Goal: Task Accomplishment & Management: Manage account settings

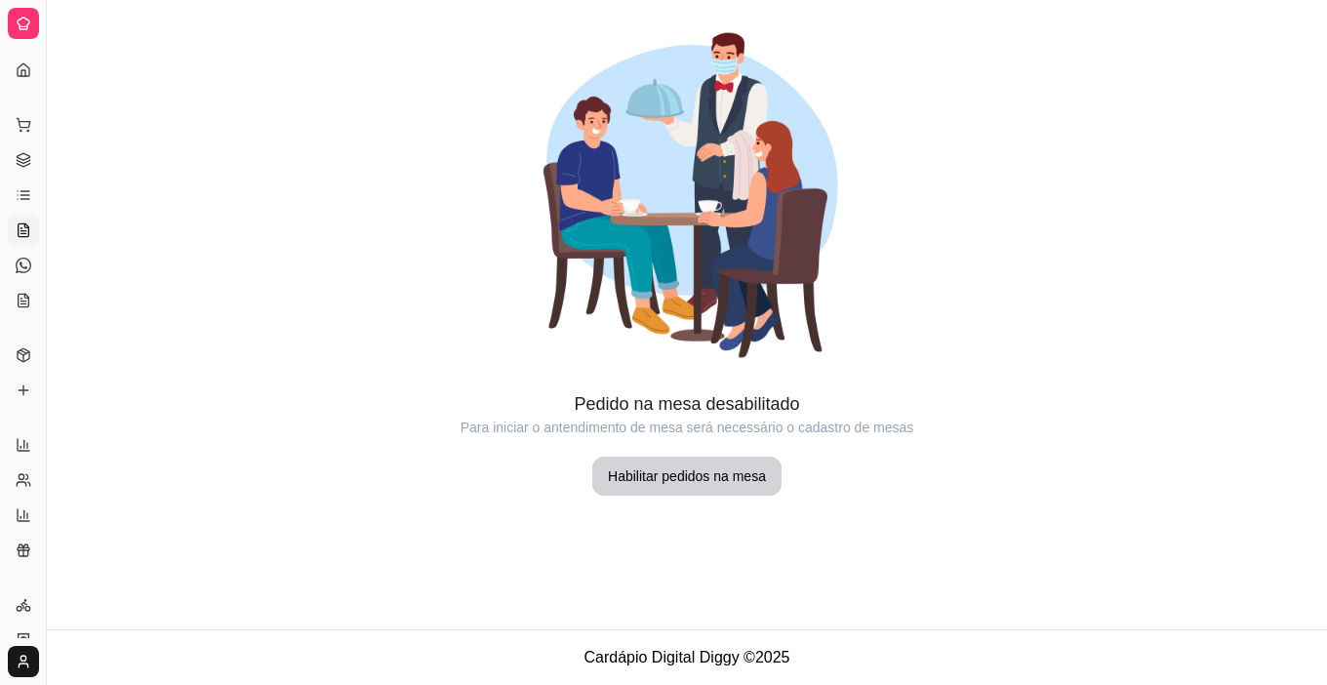
click at [16, 220] on link "Salão / Mesas" at bounding box center [23, 230] width 31 height 31
click at [29, 186] on link "Lista de Pedidos" at bounding box center [23, 195] width 31 height 31
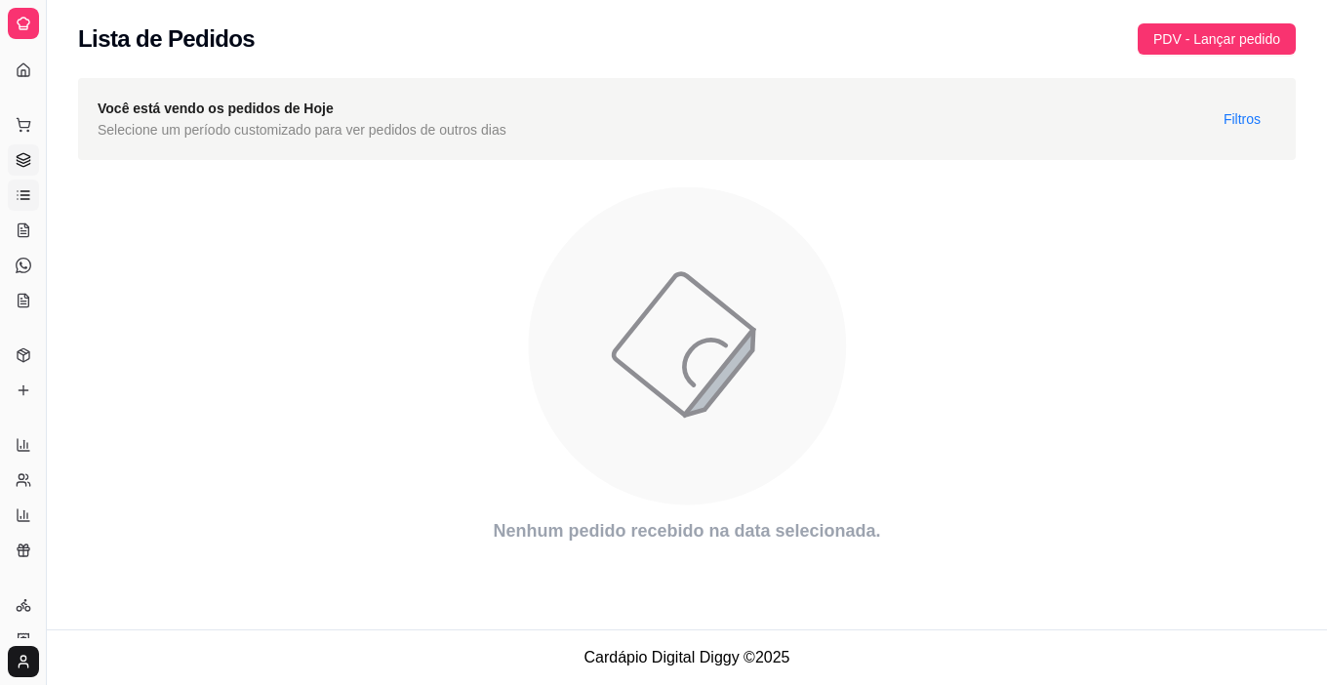
click at [29, 170] on link "Gestor de Pedidos" at bounding box center [23, 159] width 31 height 31
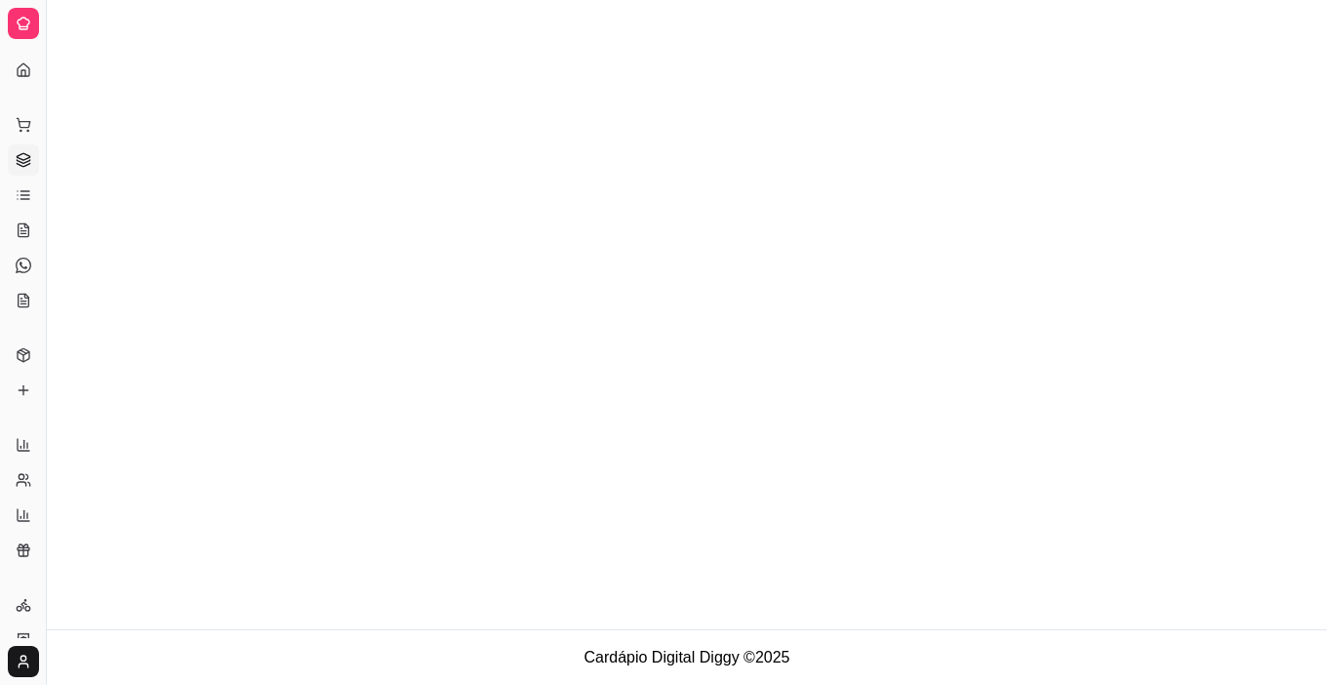
click at [29, 170] on link "Gestor de Pedidos" at bounding box center [23, 159] width 31 height 31
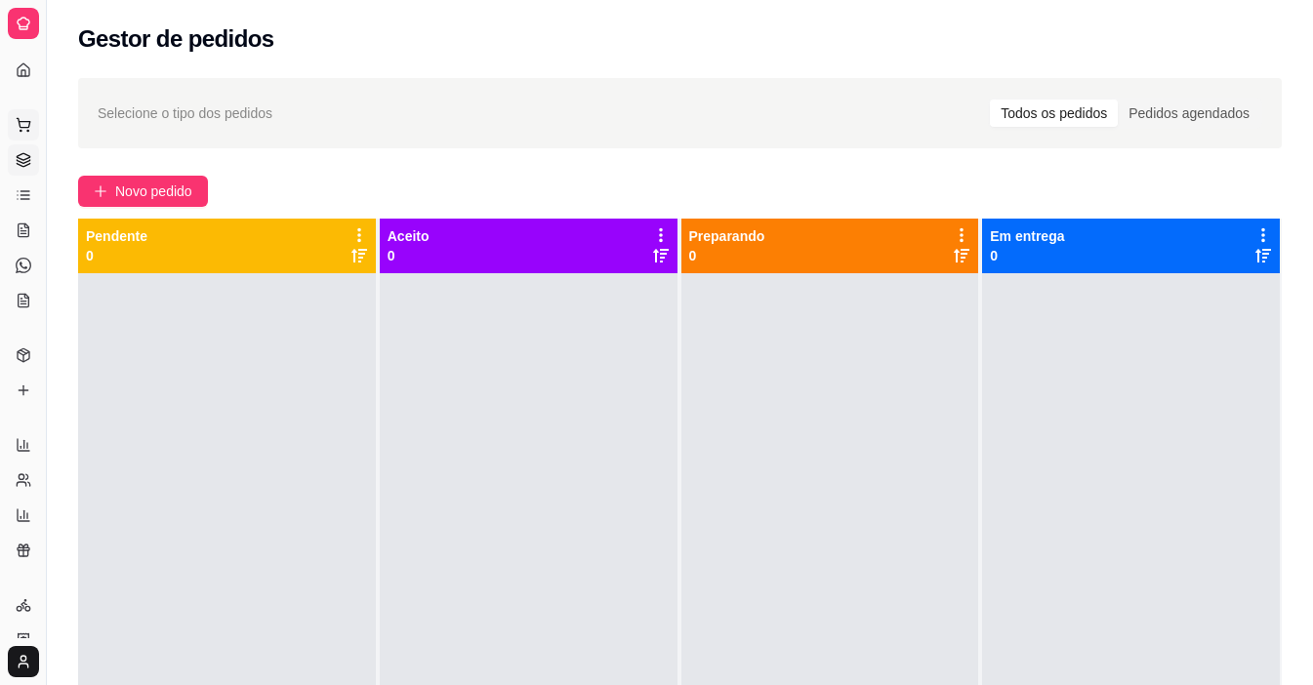
click at [29, 126] on icon at bounding box center [23, 122] width 13 height 9
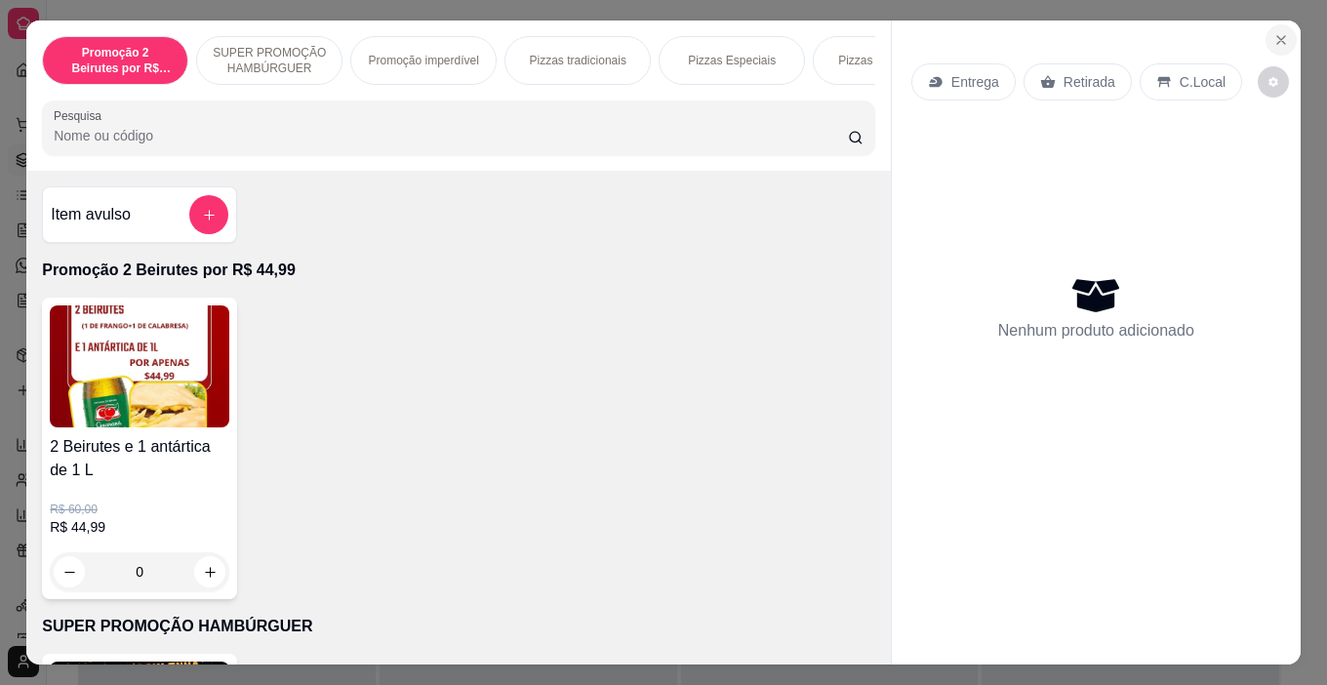
click at [1266, 39] on button "Close" at bounding box center [1281, 39] width 31 height 31
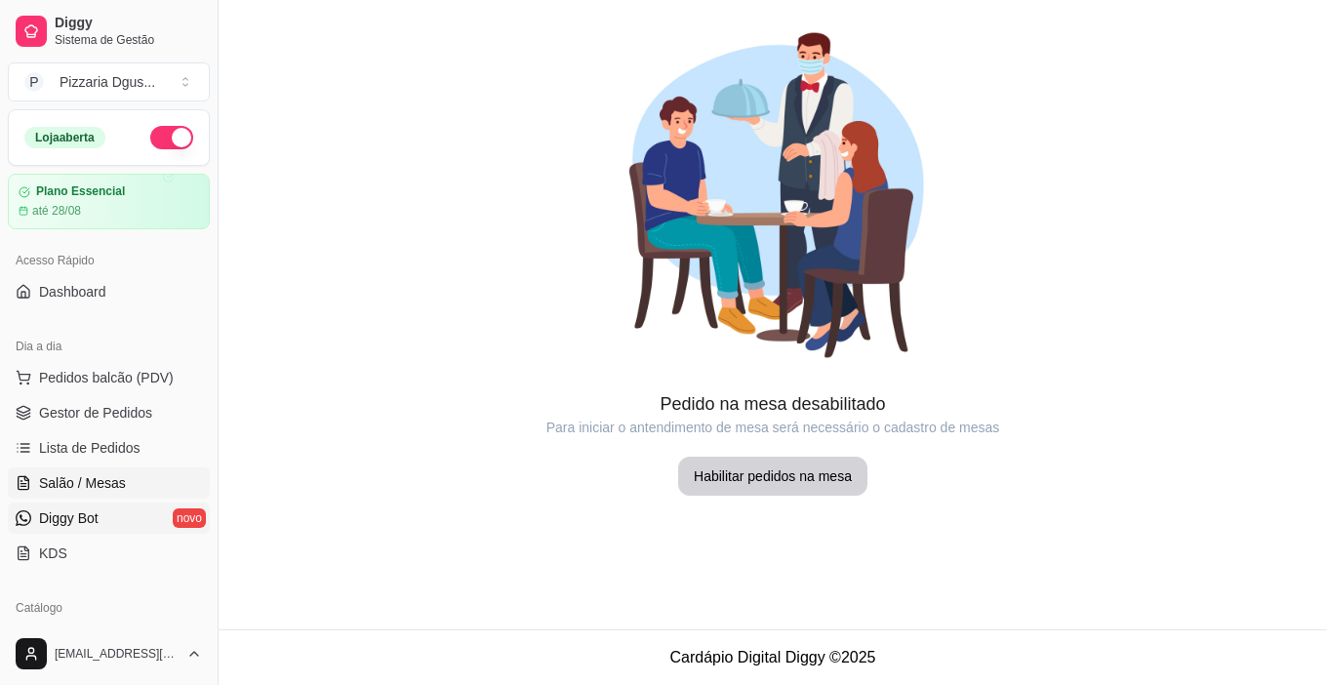
click at [136, 518] on link "Diggy Bot novo" at bounding box center [109, 518] width 202 height 31
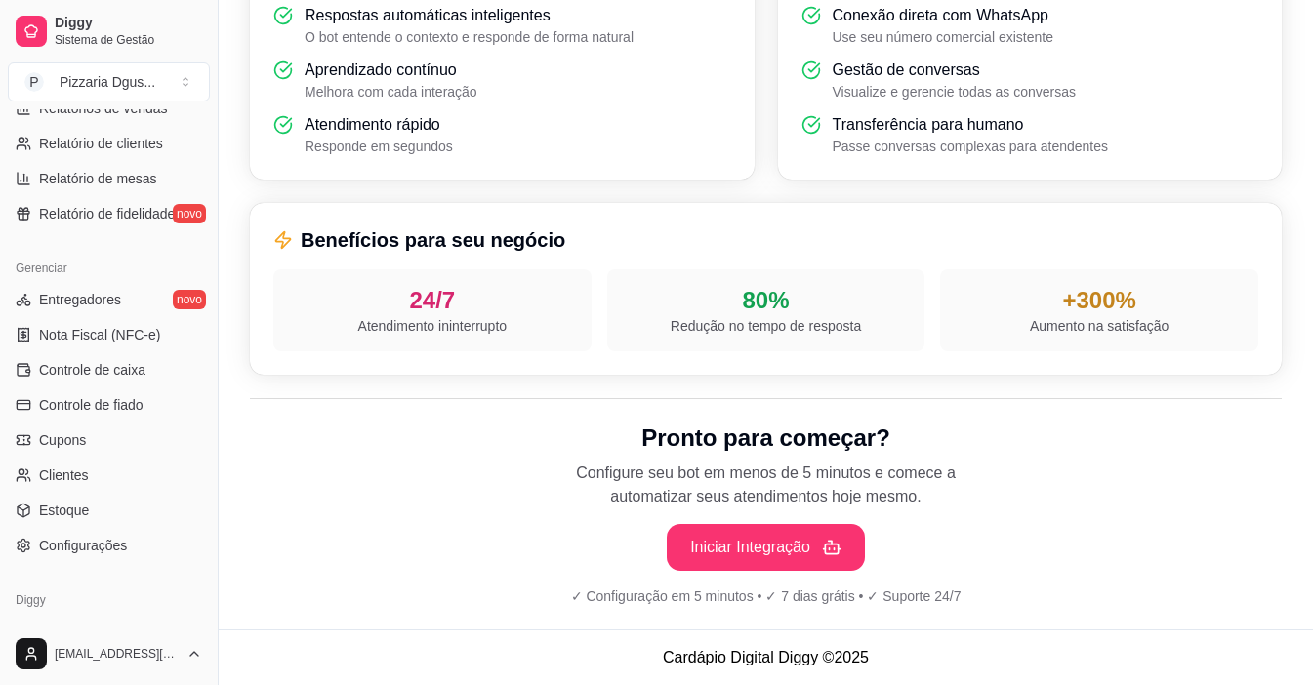
scroll to position [664, 0]
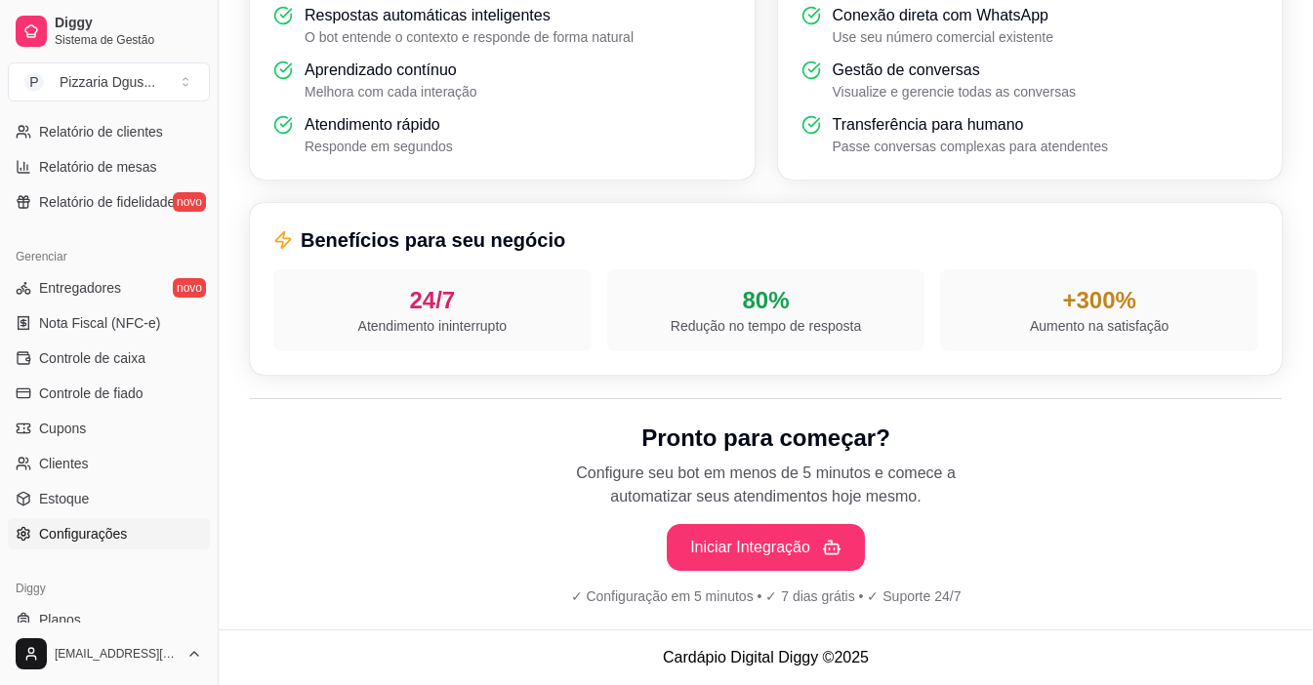
click at [98, 525] on span "Configurações" at bounding box center [83, 534] width 88 height 20
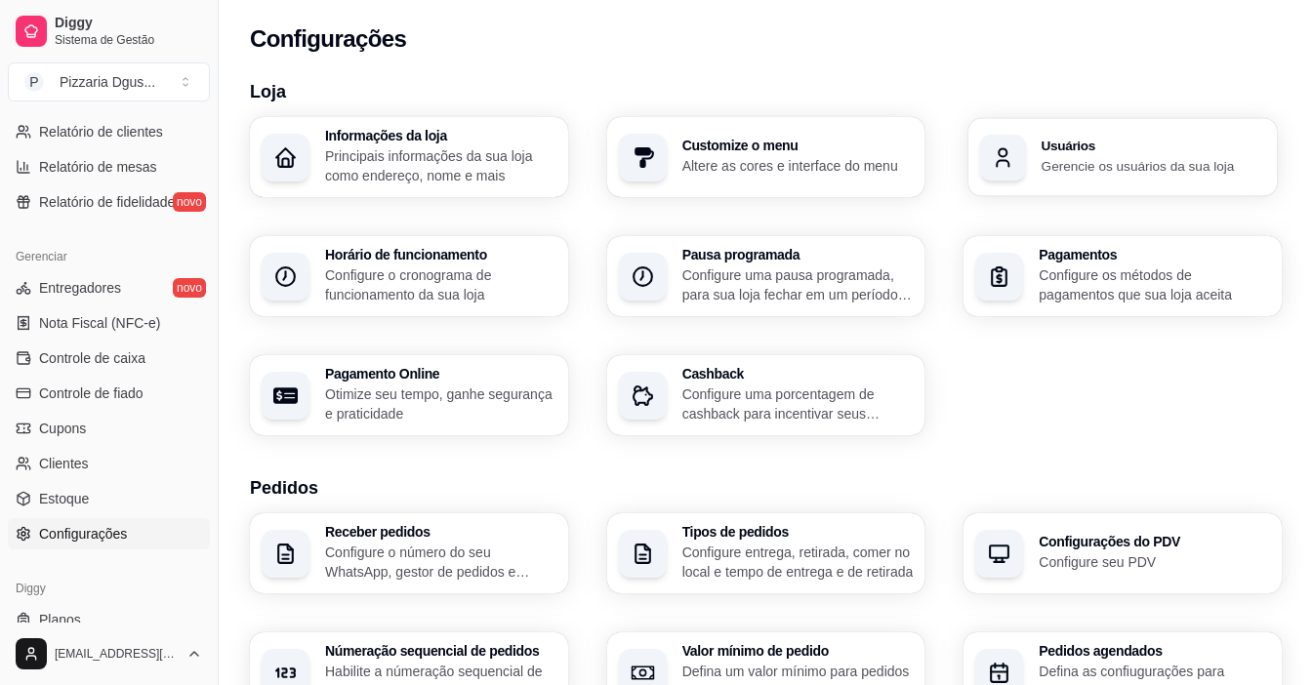
click at [1024, 182] on div "Usuários Gerencie os usuários da sua loja" at bounding box center [1122, 157] width 308 height 78
click at [346, 133] on h3 "Informações da loja" at bounding box center [440, 136] width 231 height 14
click at [206, 624] on div "[EMAIL_ADDRESS][DOMAIN_NAME]" at bounding box center [109, 654] width 218 height 62
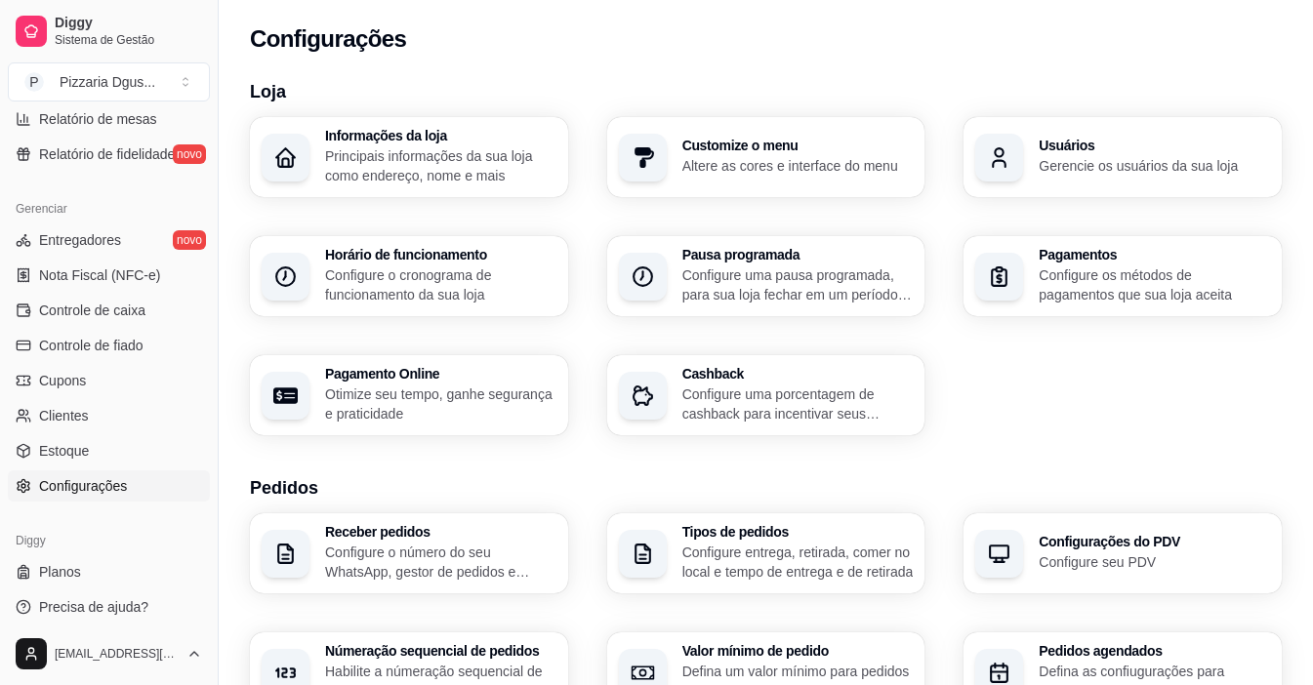
scroll to position [719, 0]
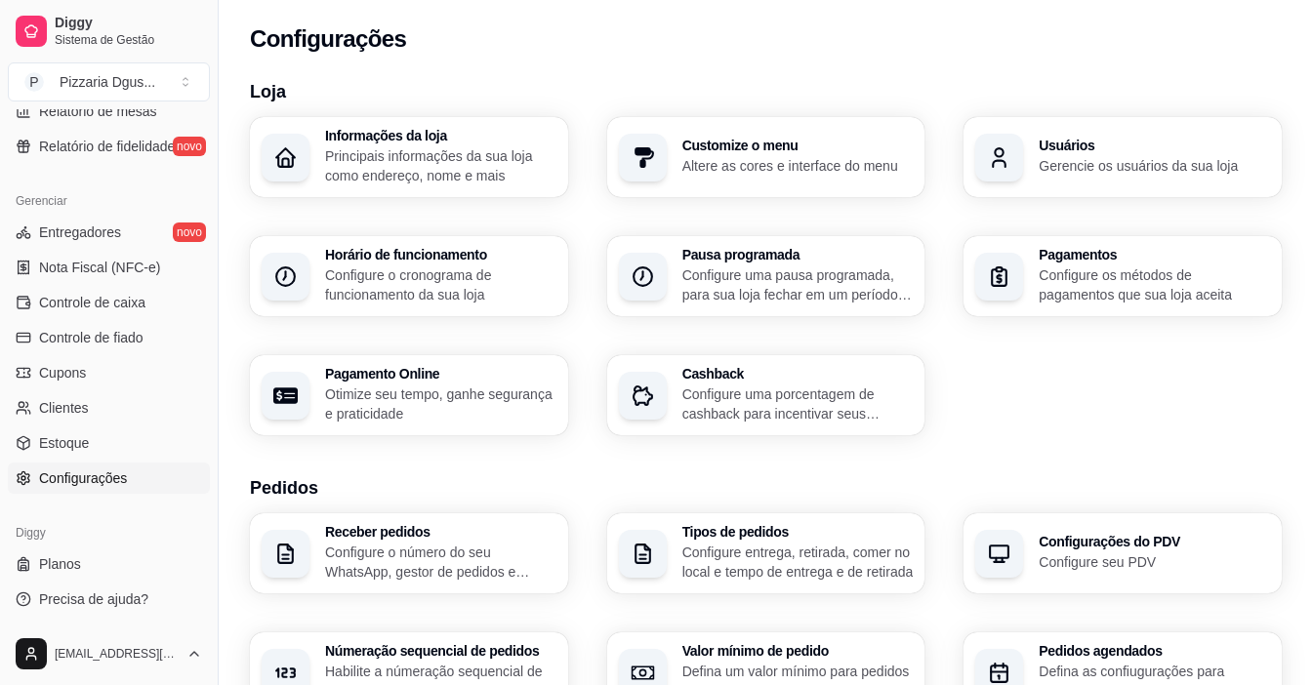
click at [111, 468] on span "Configurações" at bounding box center [83, 478] width 88 height 20
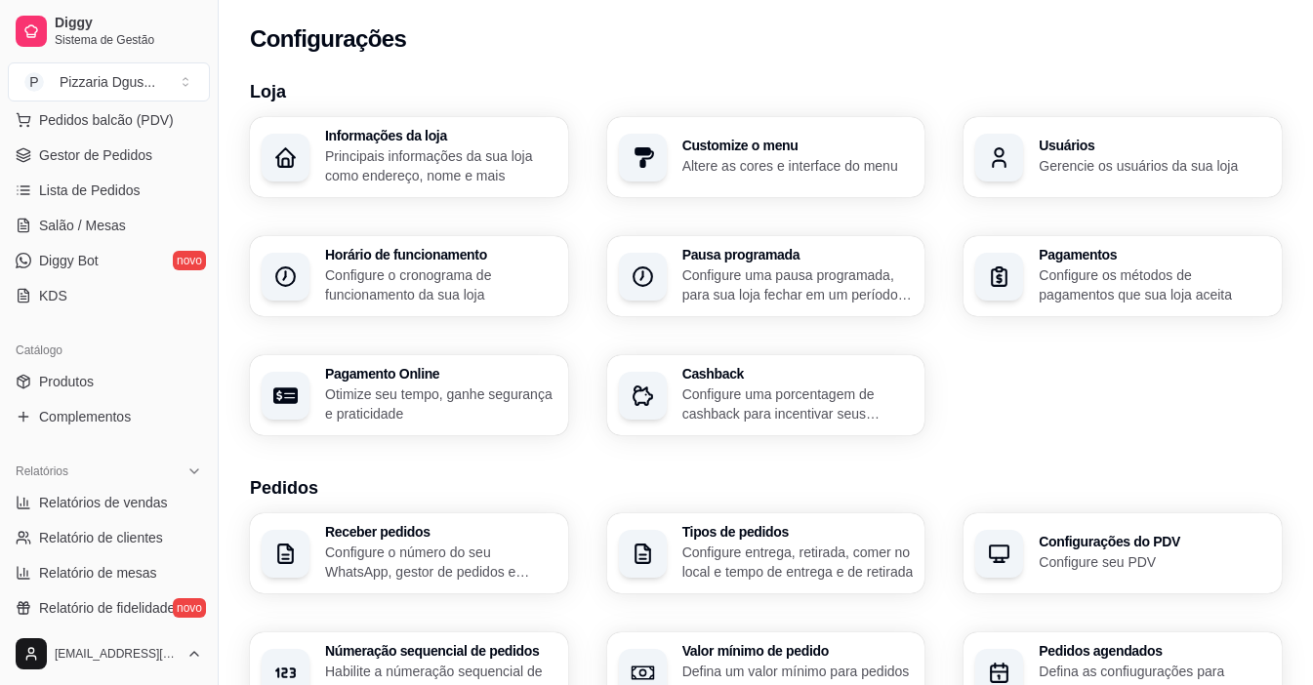
scroll to position [251, 0]
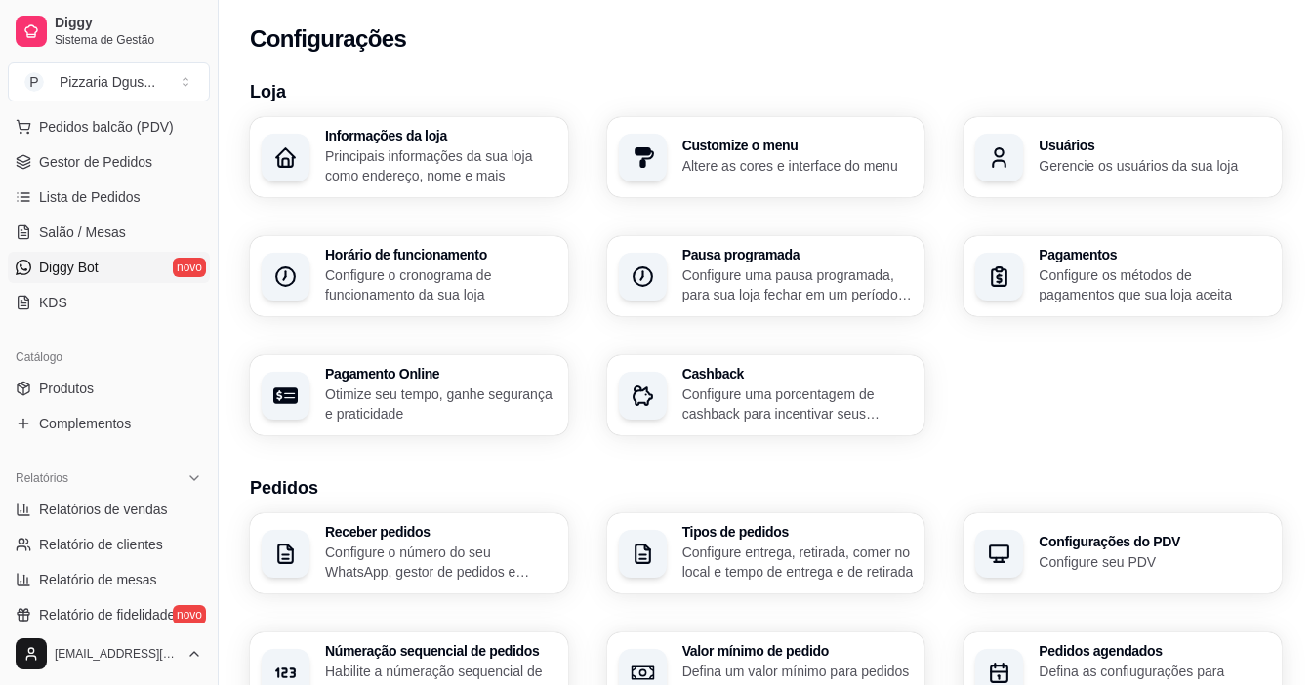
click at [73, 259] on span "Diggy Bot" at bounding box center [69, 268] width 60 height 20
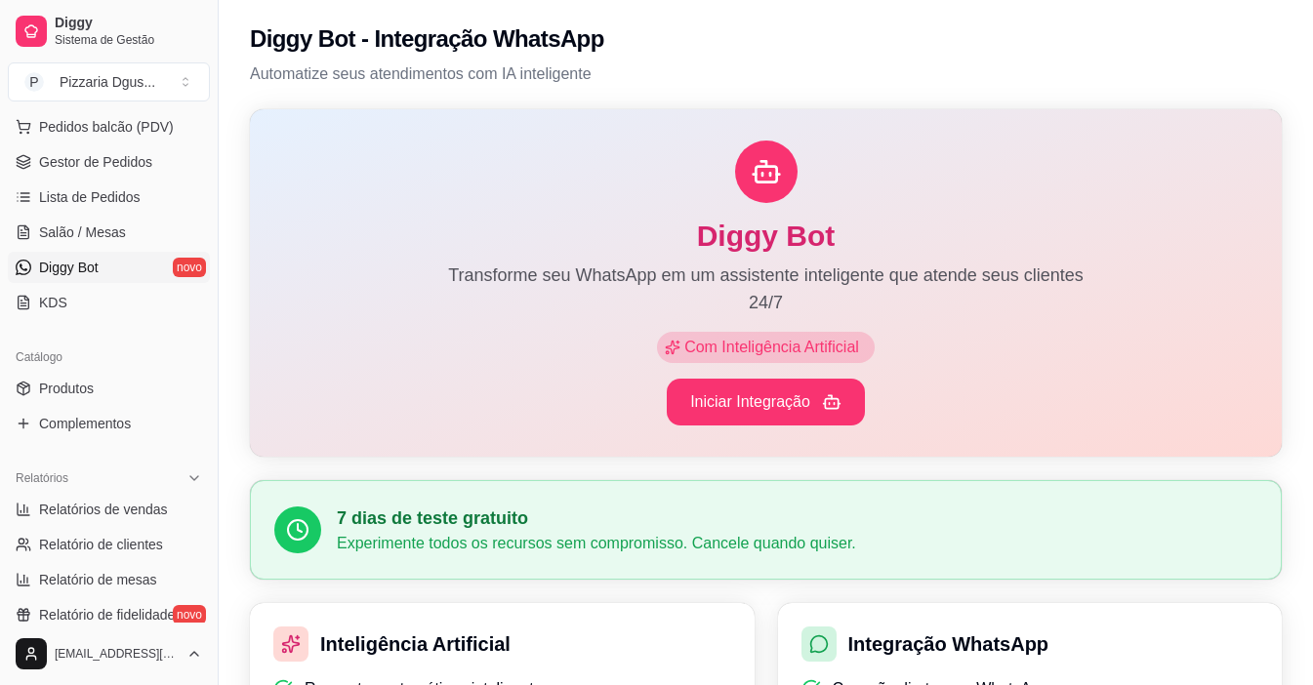
drag, startPoint x: 1283, startPoint y: 463, endPoint x: 1326, endPoint y: 461, distance: 43.0
click at [1312, 461] on html "Diggy Sistema de Gestão P Pizzaria Dgus ... Loja aberta Plano Essencial até 28/…" at bounding box center [656, 342] width 1313 height 685
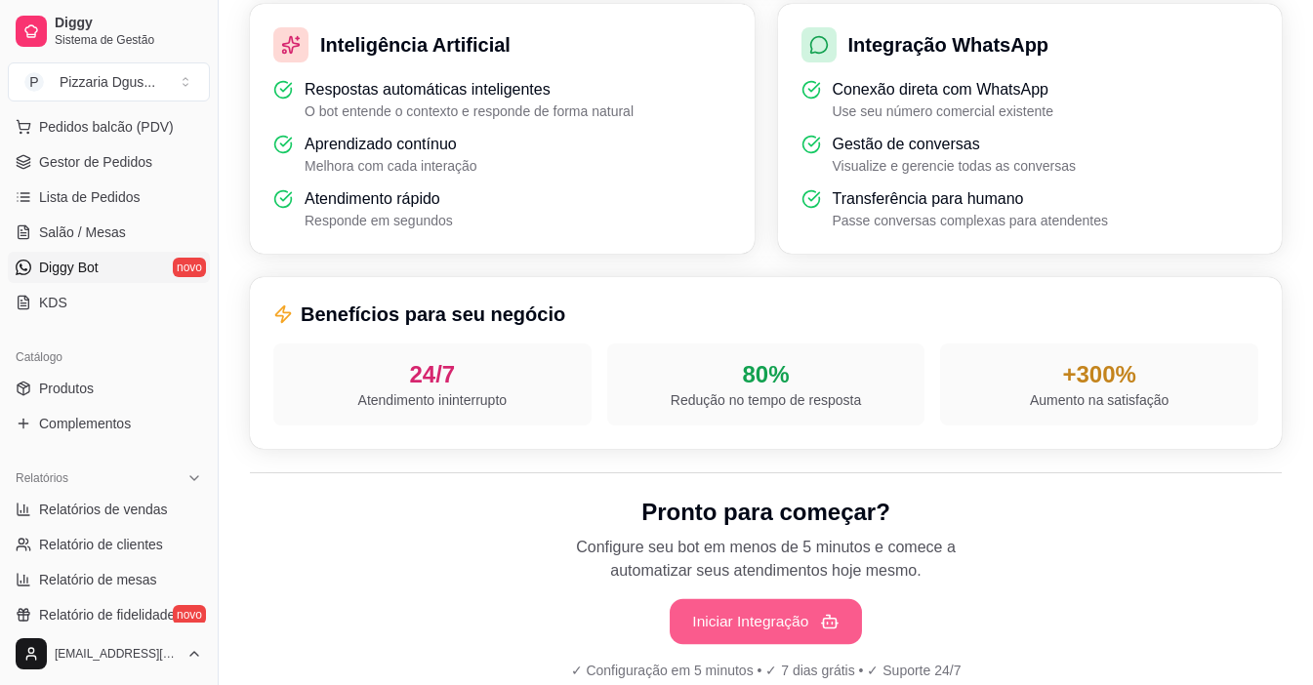
click at [759, 616] on button "Iniciar Integração" at bounding box center [765, 622] width 192 height 46
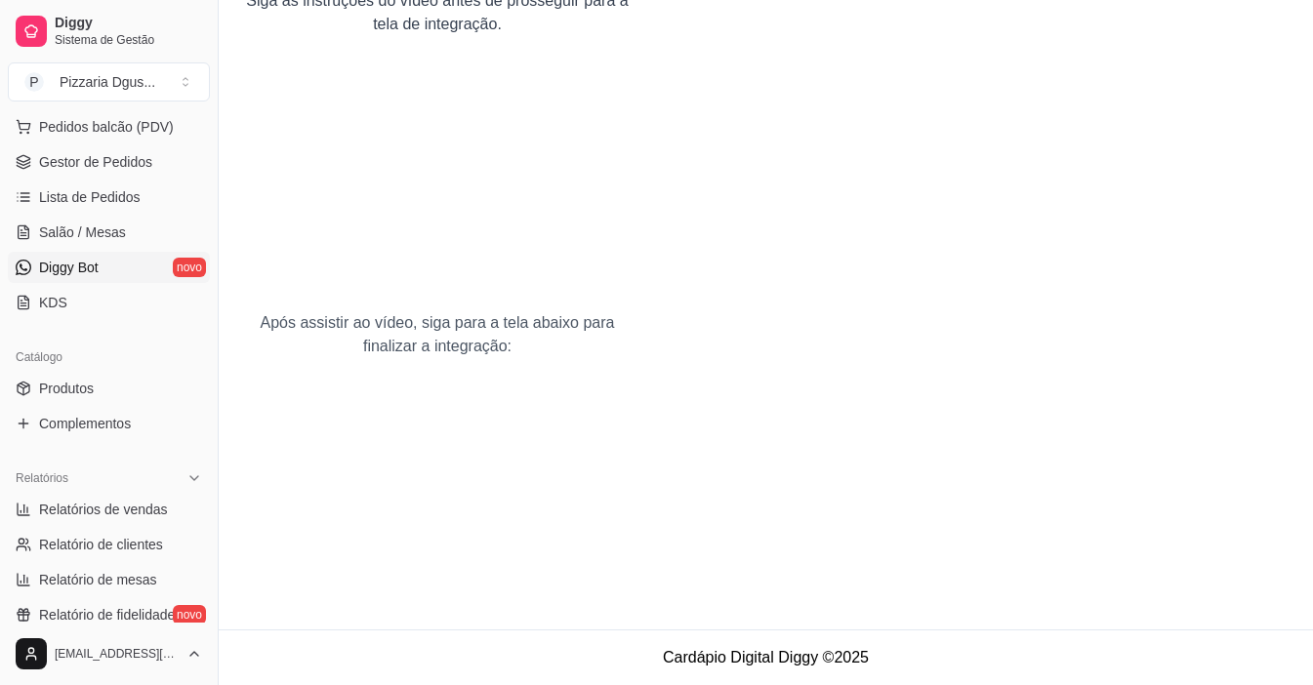
scroll to position [87, 0]
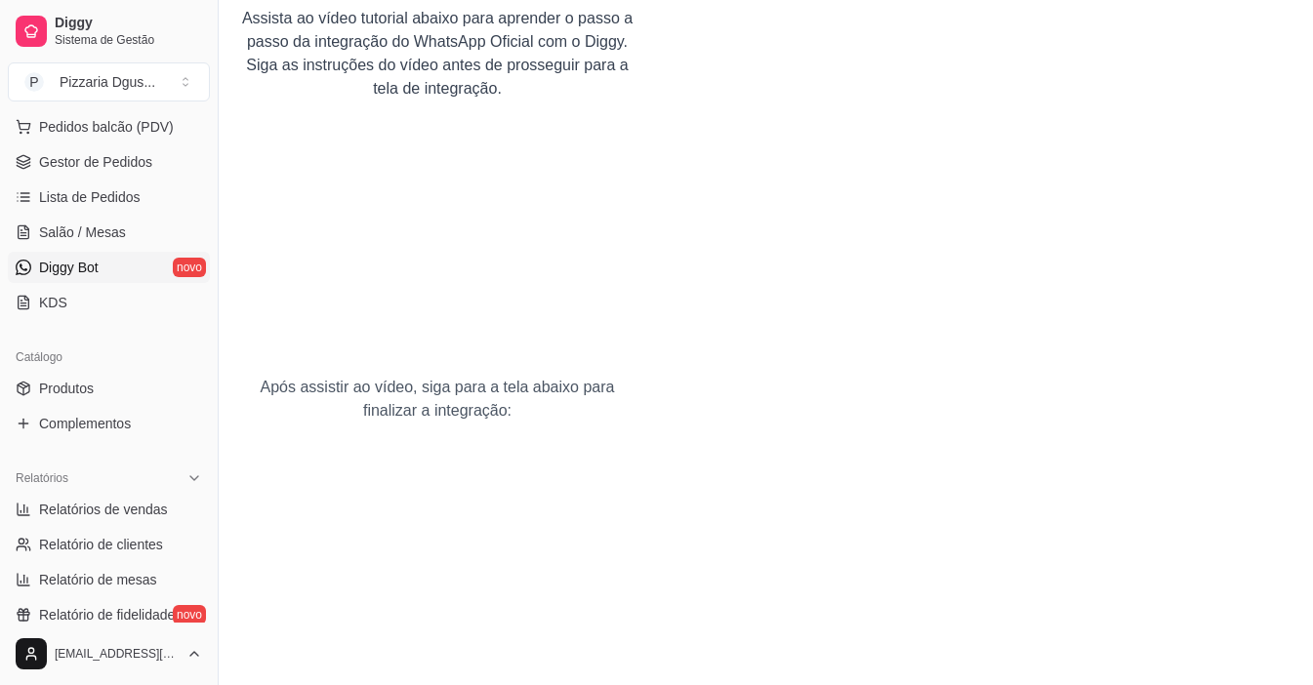
click at [507, 558] on div "Como integrar o WhatsApp Oficial ao Diggy Assista ao vídeo tutorial abaixo para…" at bounding box center [437, 303] width 437 height 781
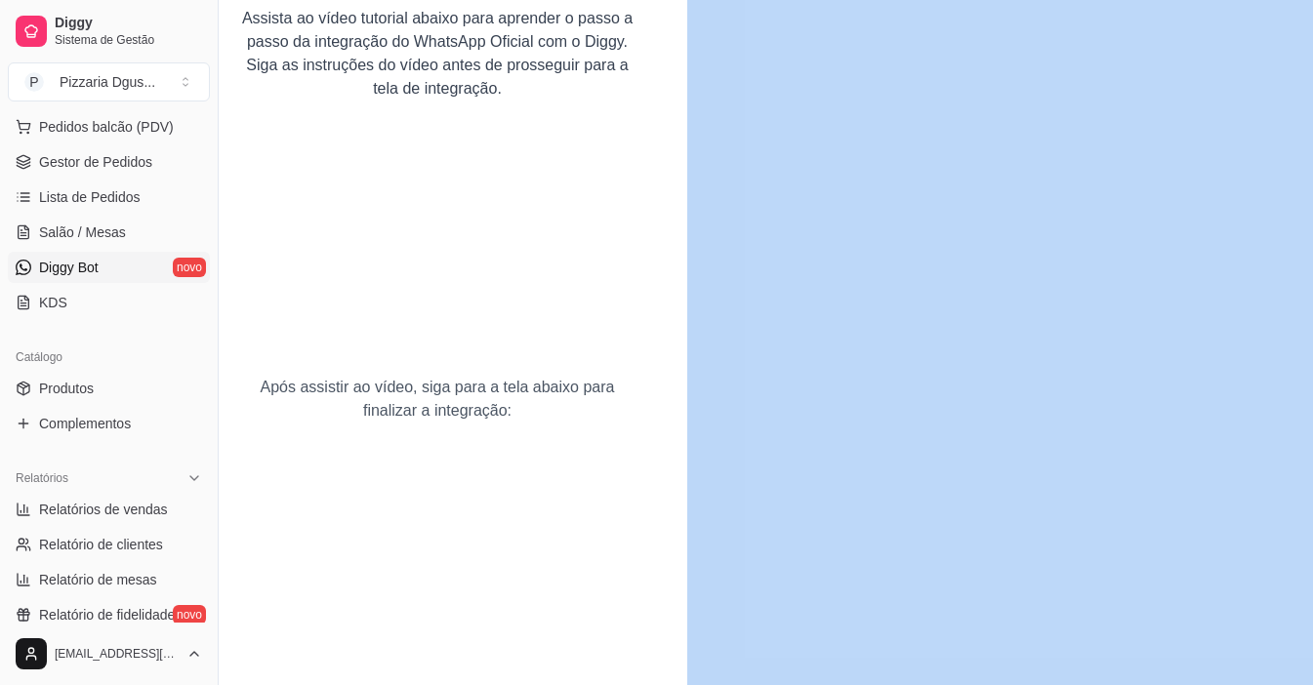
click at [507, 558] on div "Como integrar o WhatsApp Oficial ao Diggy Assista ao vídeo tutorial abaixo para…" at bounding box center [437, 303] width 437 height 781
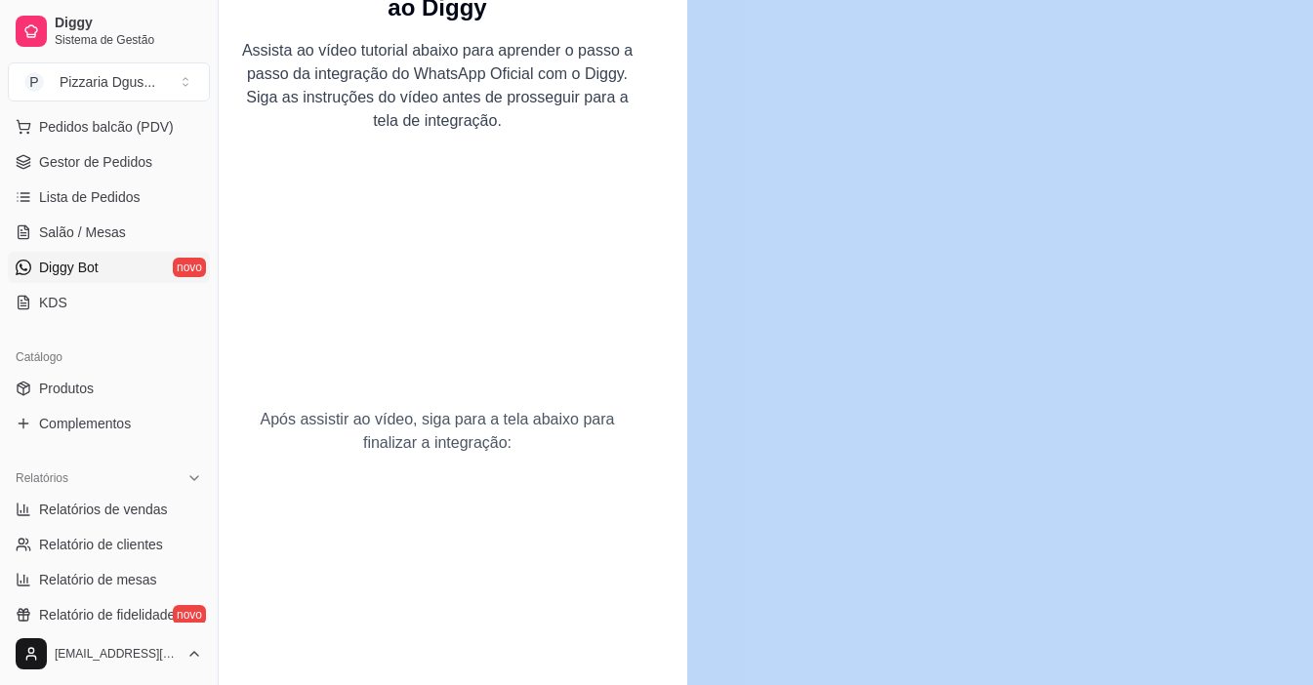
scroll to position [0, 0]
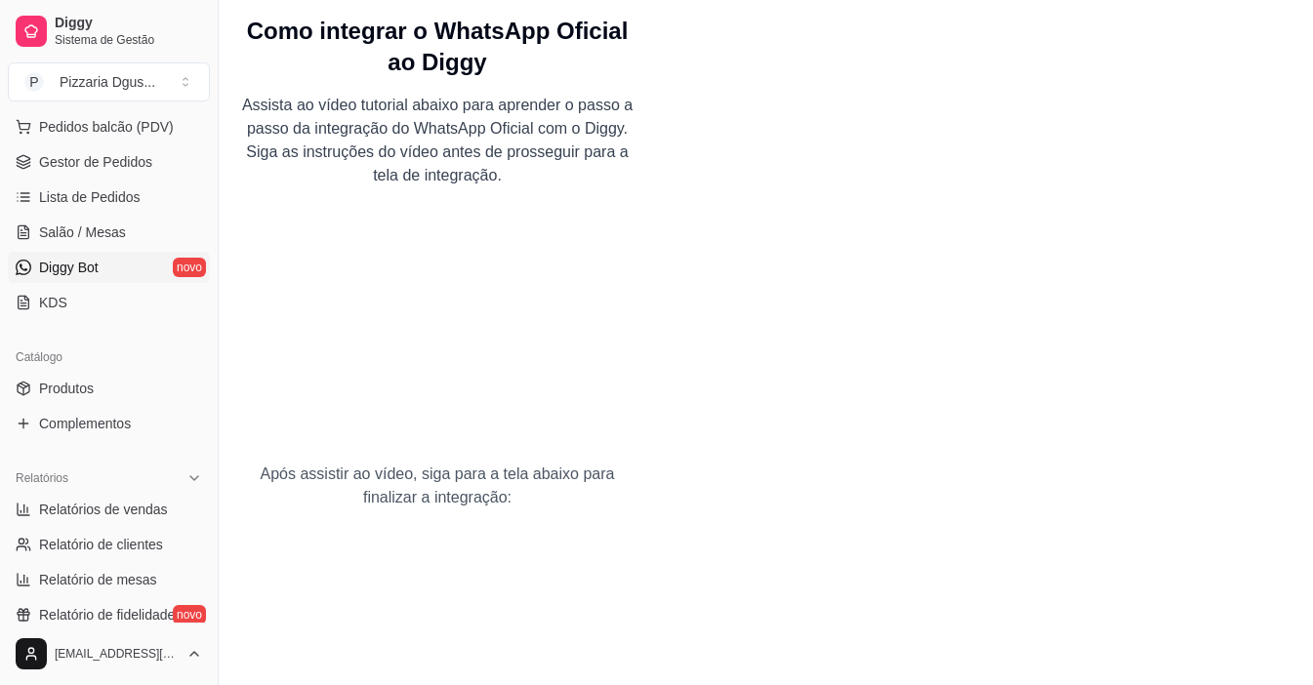
click at [455, 476] on p "Após assistir ao vídeo, siga para a tela abaixo para finalizar a integração:" at bounding box center [437, 486] width 406 height 47
click at [208, 614] on div "Loja aberta Plano Essencial até 28/08 Acesso Rápido Dashboard Dia a dia Pedidos…" at bounding box center [109, 365] width 218 height 513
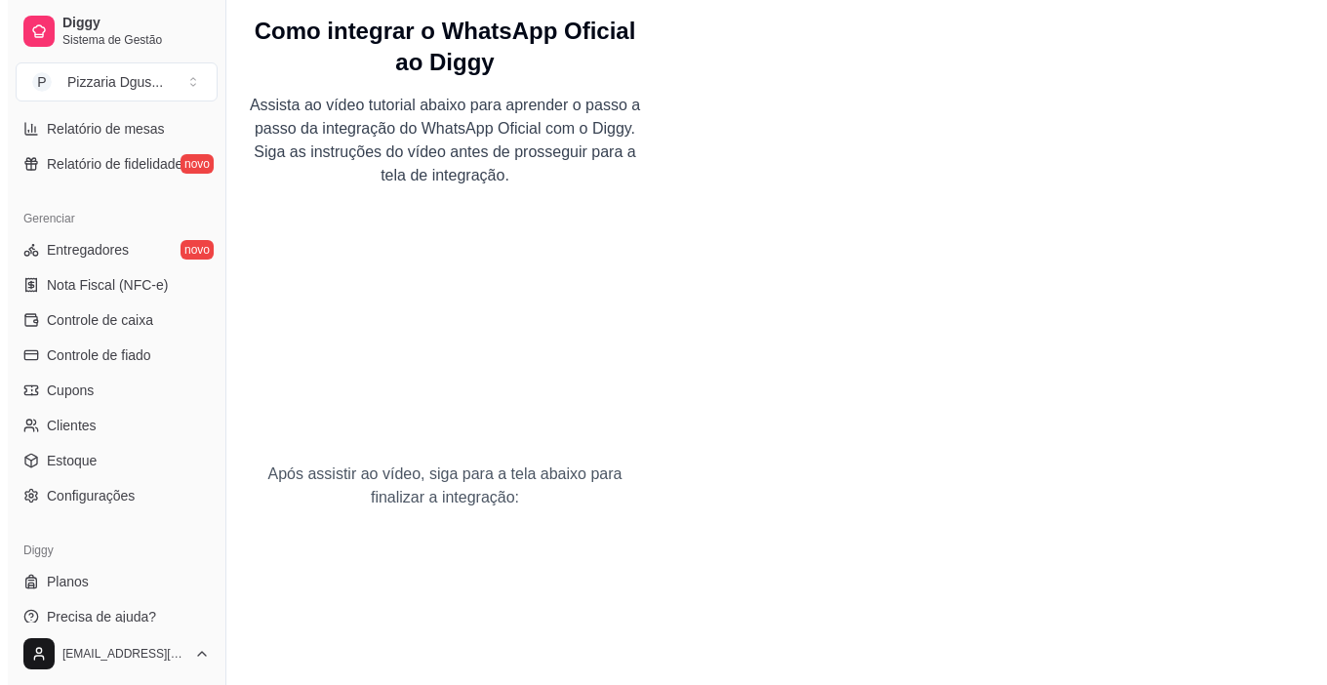
scroll to position [719, 0]
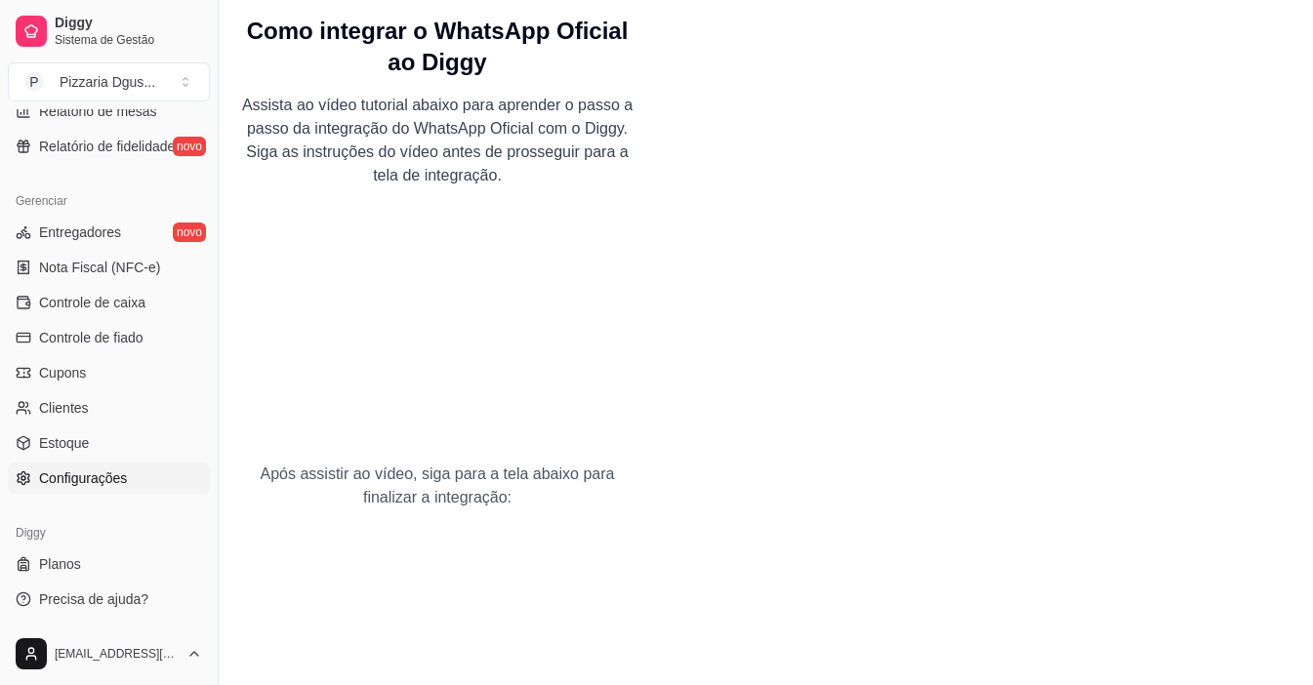
click at [73, 470] on span "Configurações" at bounding box center [83, 478] width 88 height 20
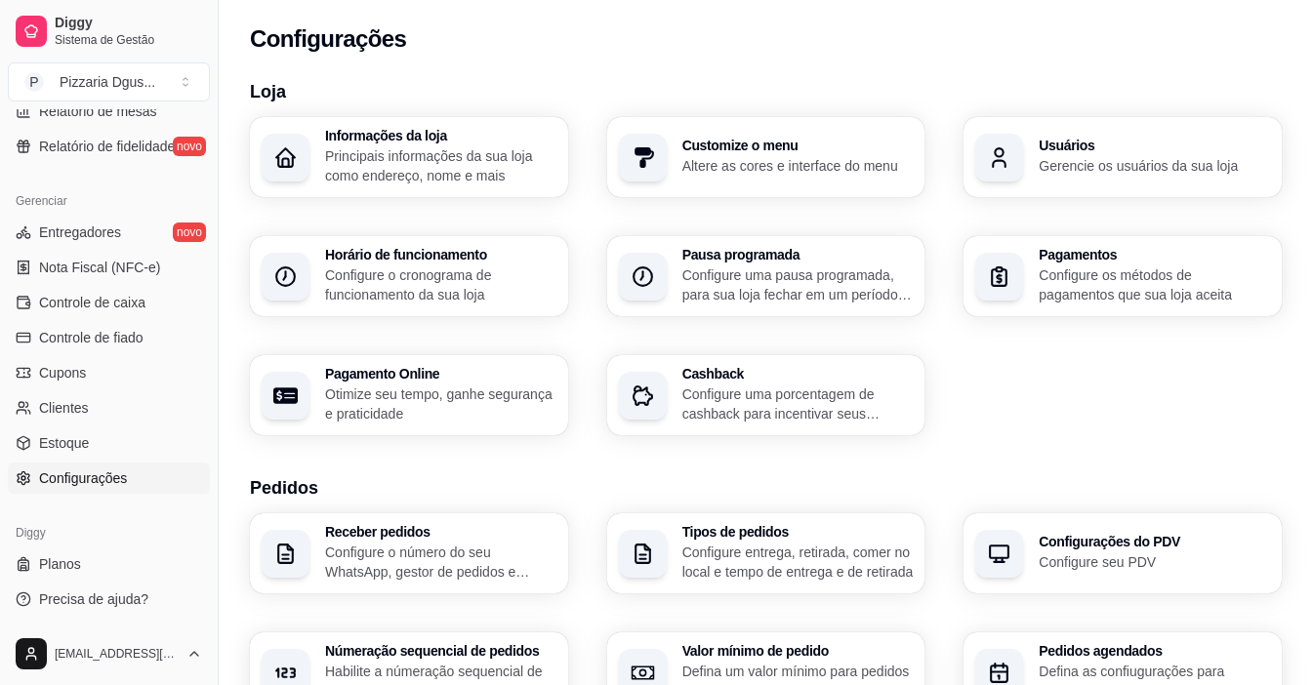
click at [378, 507] on section "Pedidos Receber pedidos Configure o número do seu WhatsApp, gestor de pedidos e…" at bounding box center [766, 652] width 1032 height 357
click at [371, 525] on h3 "Receber pedidos" at bounding box center [440, 532] width 231 height 14
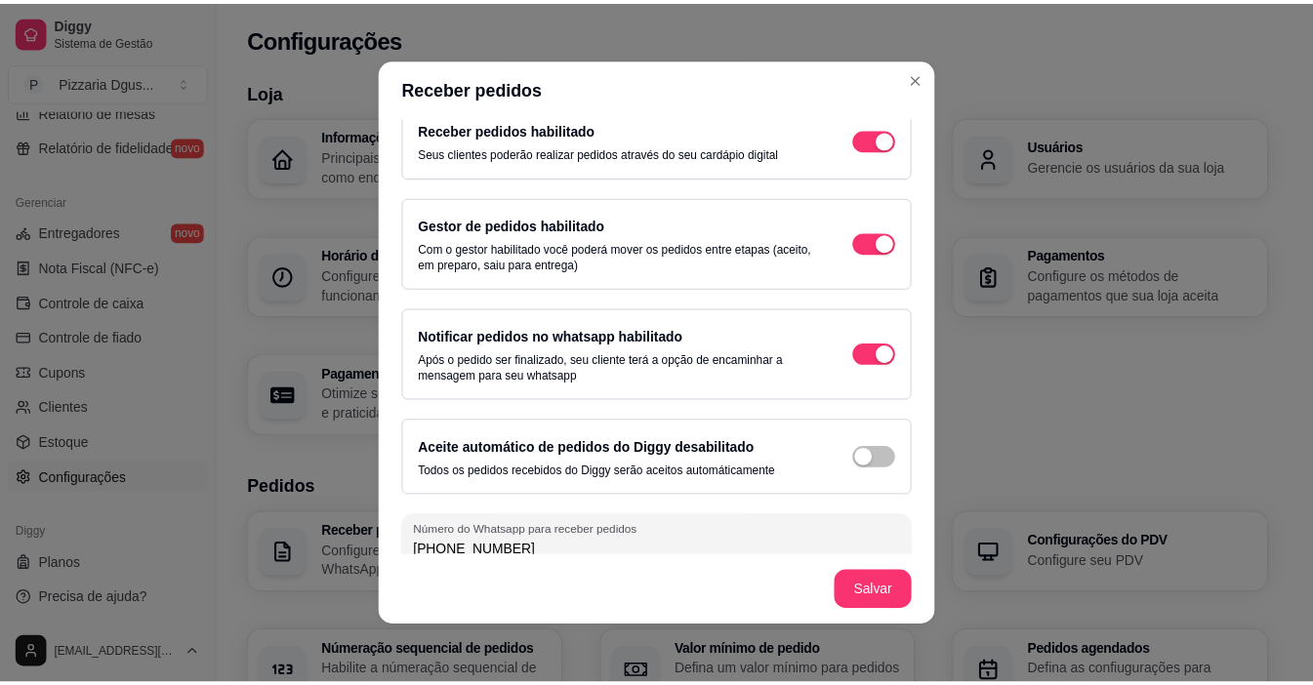
scroll to position [45, 0]
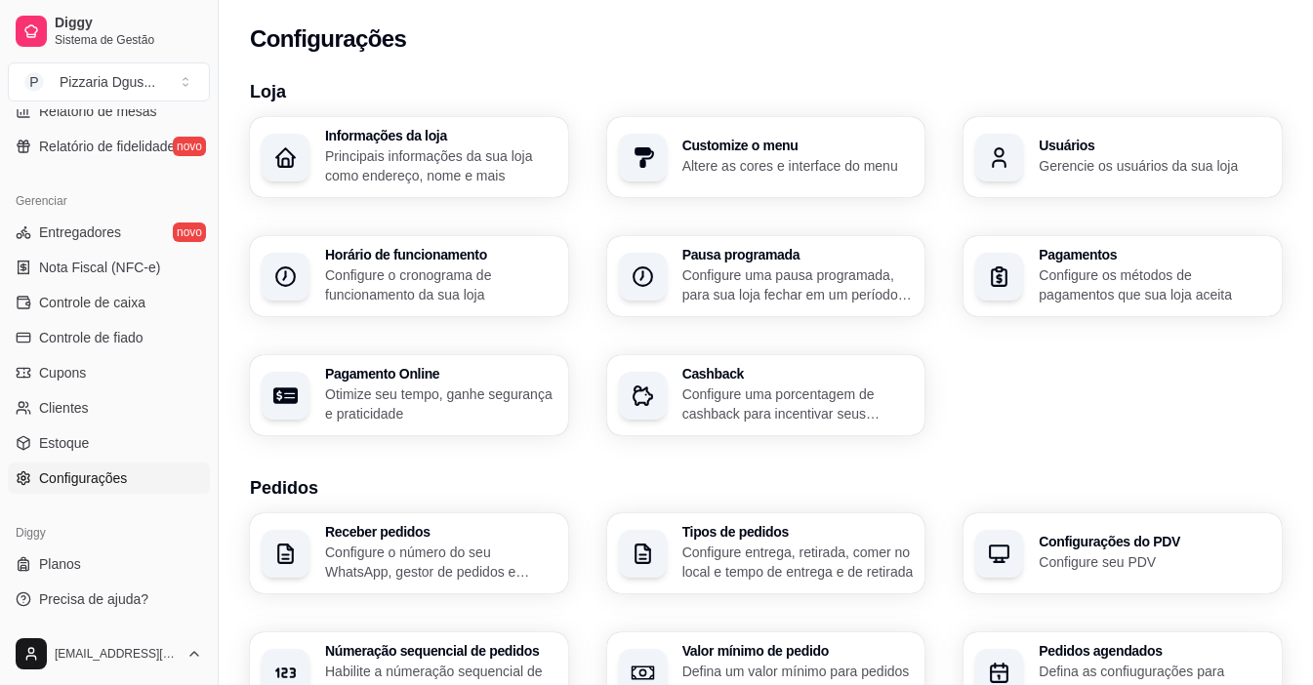
click at [1310, 671] on div "Loja Informações da loja Principais informações da sua loja como endereço, nome…" at bounding box center [766, 693] width 1094 height 1254
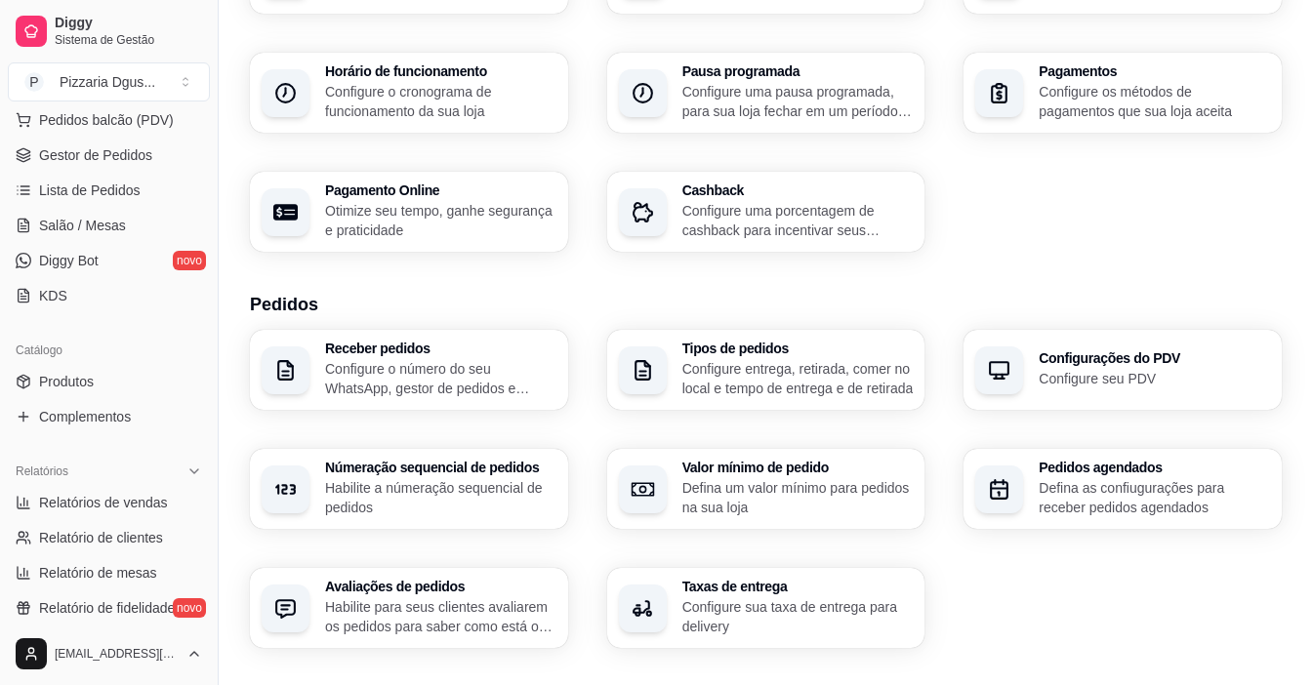
scroll to position [212, 0]
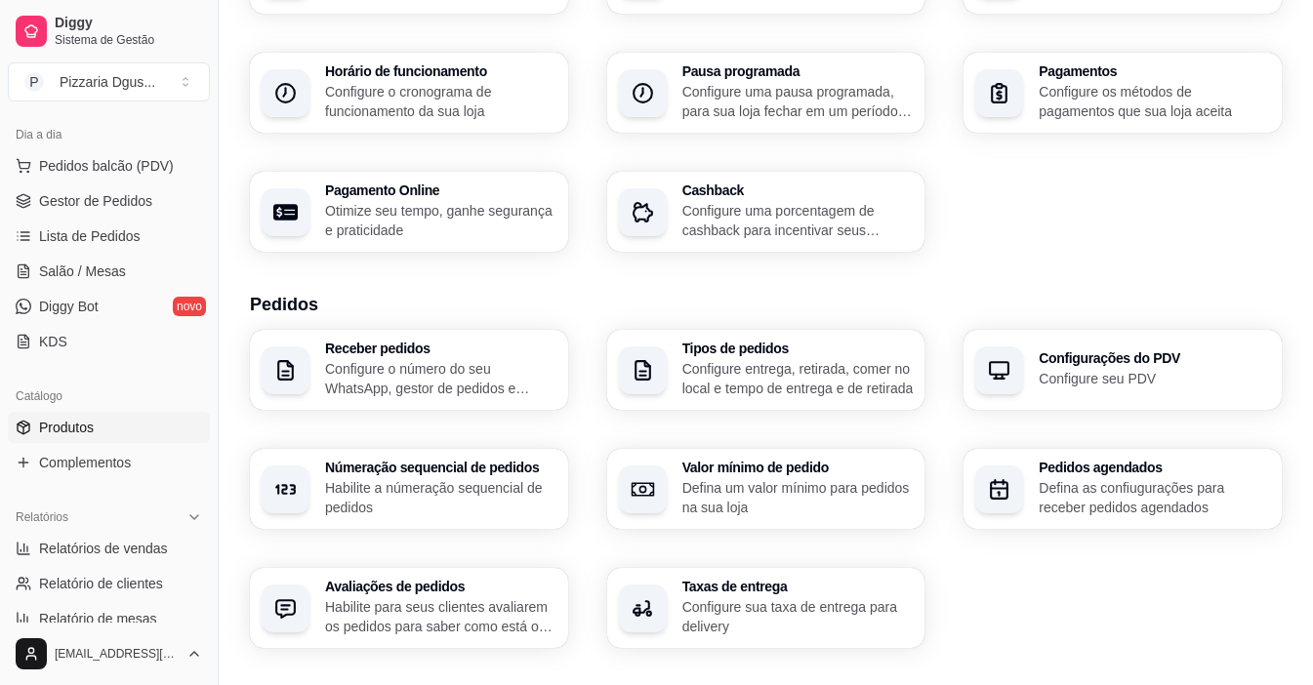
click at [41, 417] on link "Produtos" at bounding box center [109, 427] width 202 height 31
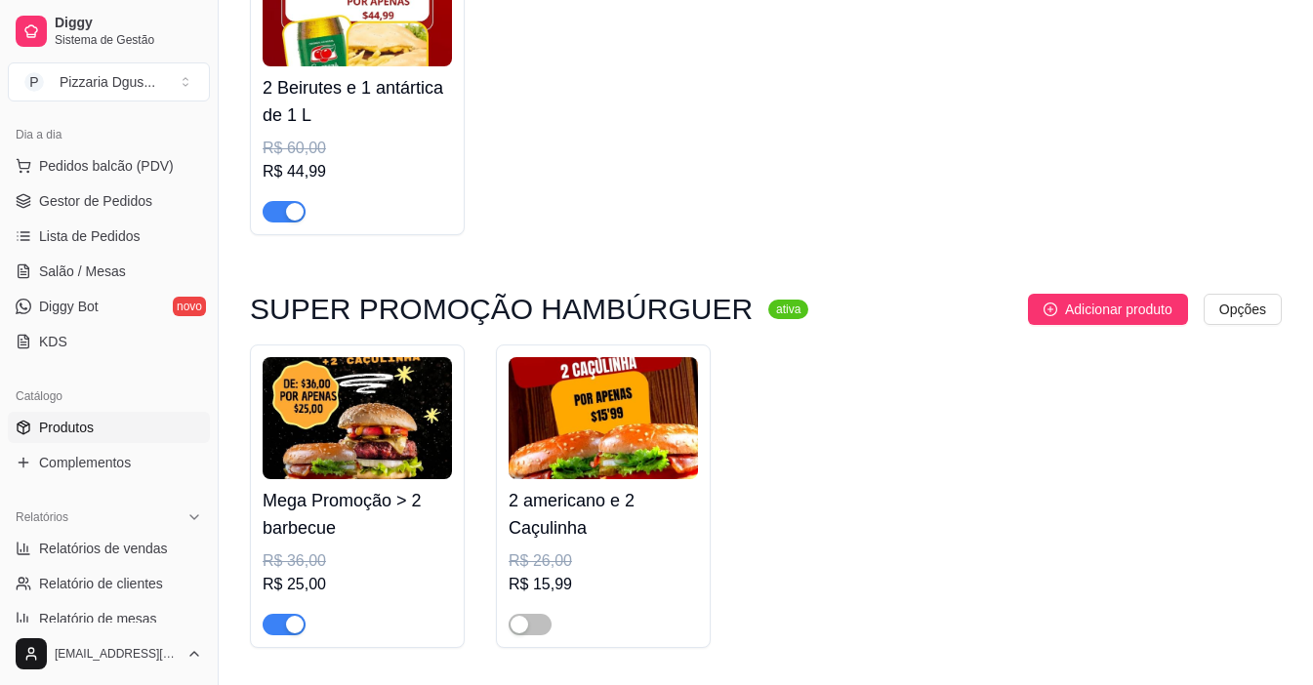
scroll to position [703, 0]
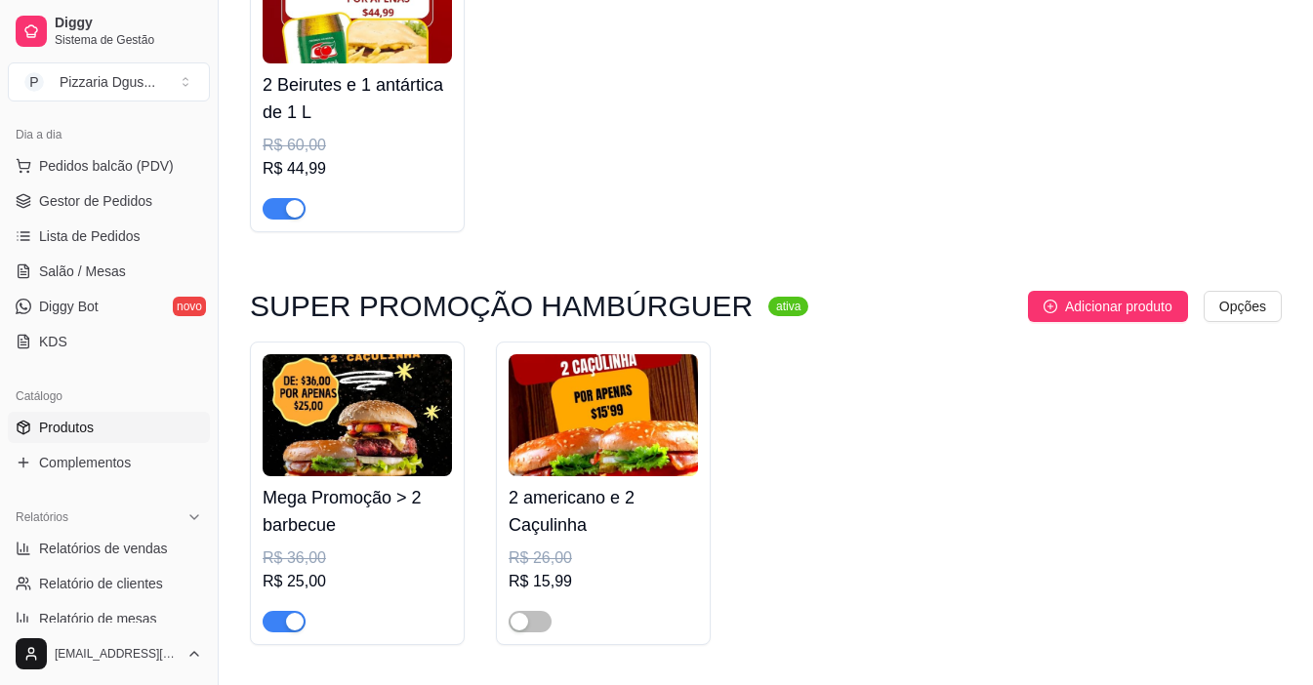
click at [270, 206] on span "button" at bounding box center [284, 208] width 43 height 21
click at [276, 621] on span "button" at bounding box center [284, 621] width 43 height 21
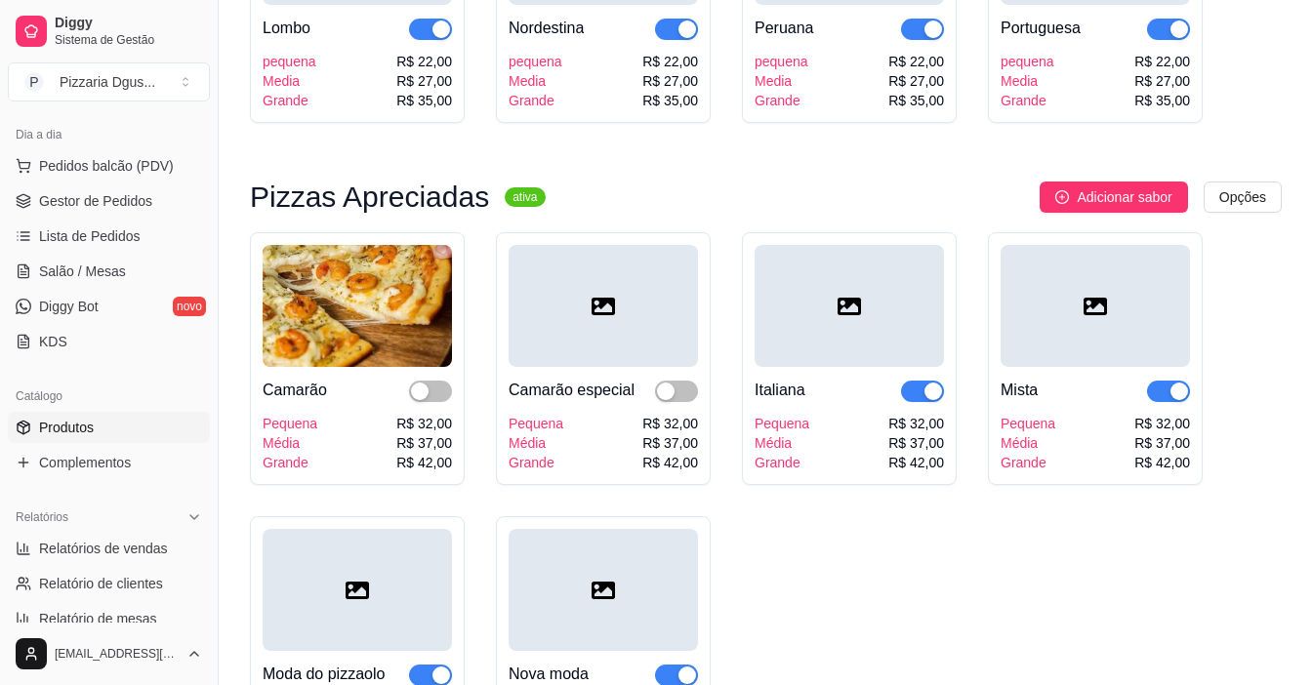
scroll to position [4880, 0]
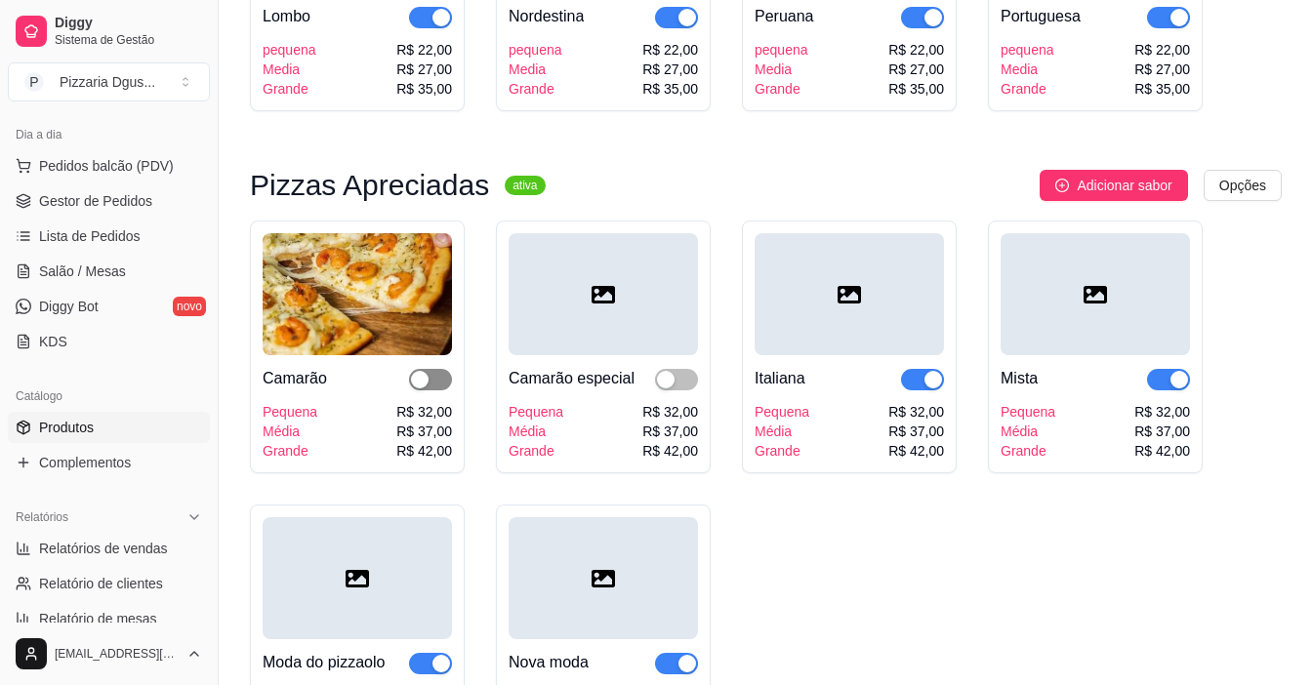
click at [419, 386] on div "button" at bounding box center [420, 380] width 18 height 18
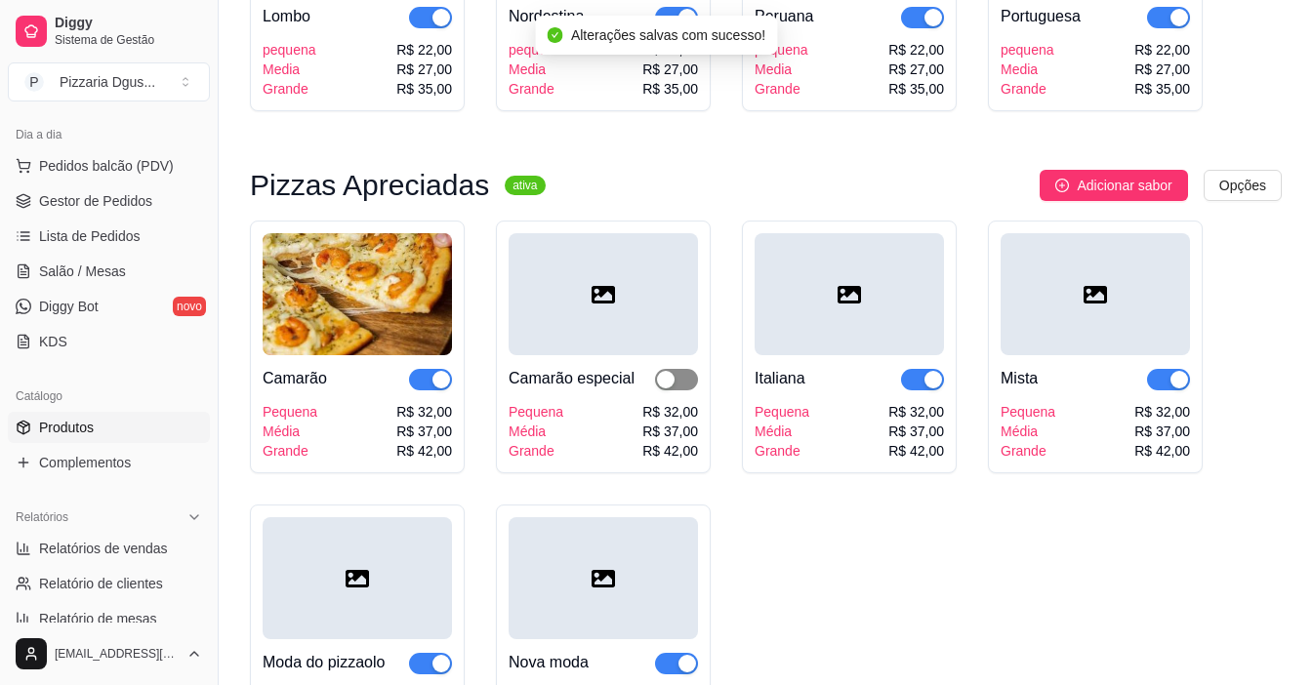
click at [661, 388] on div "button" at bounding box center [666, 380] width 18 height 18
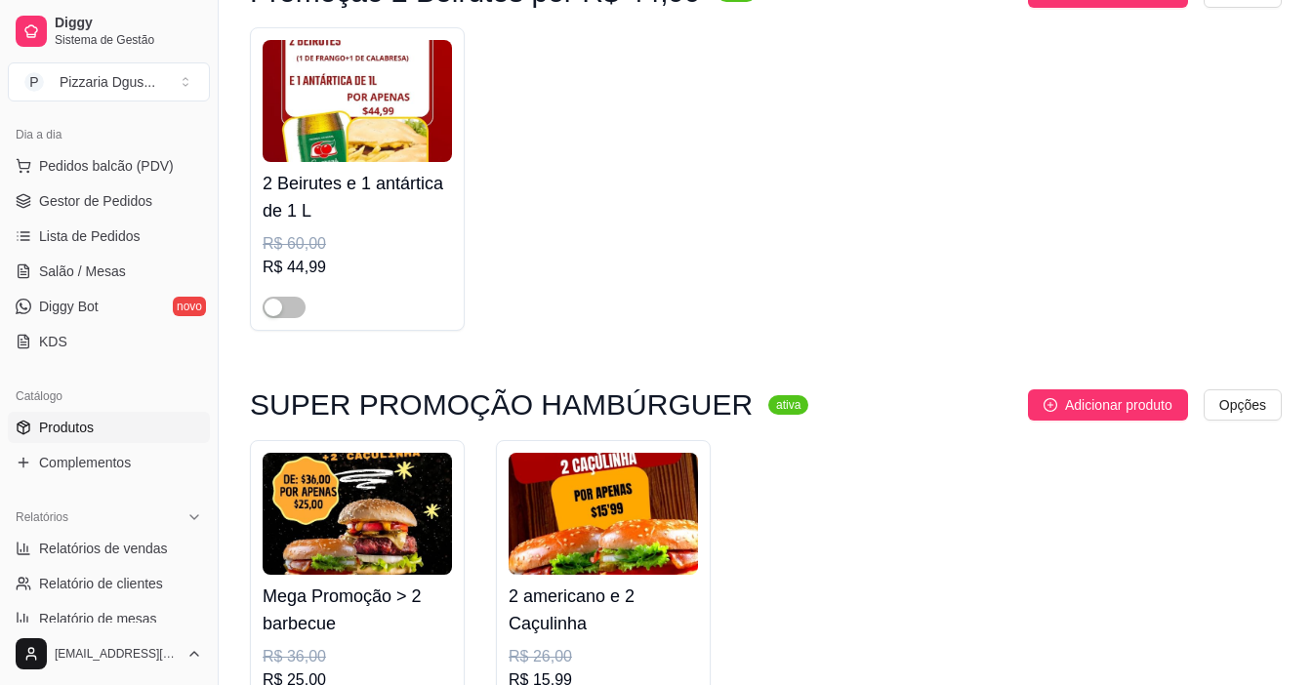
scroll to position [578, 0]
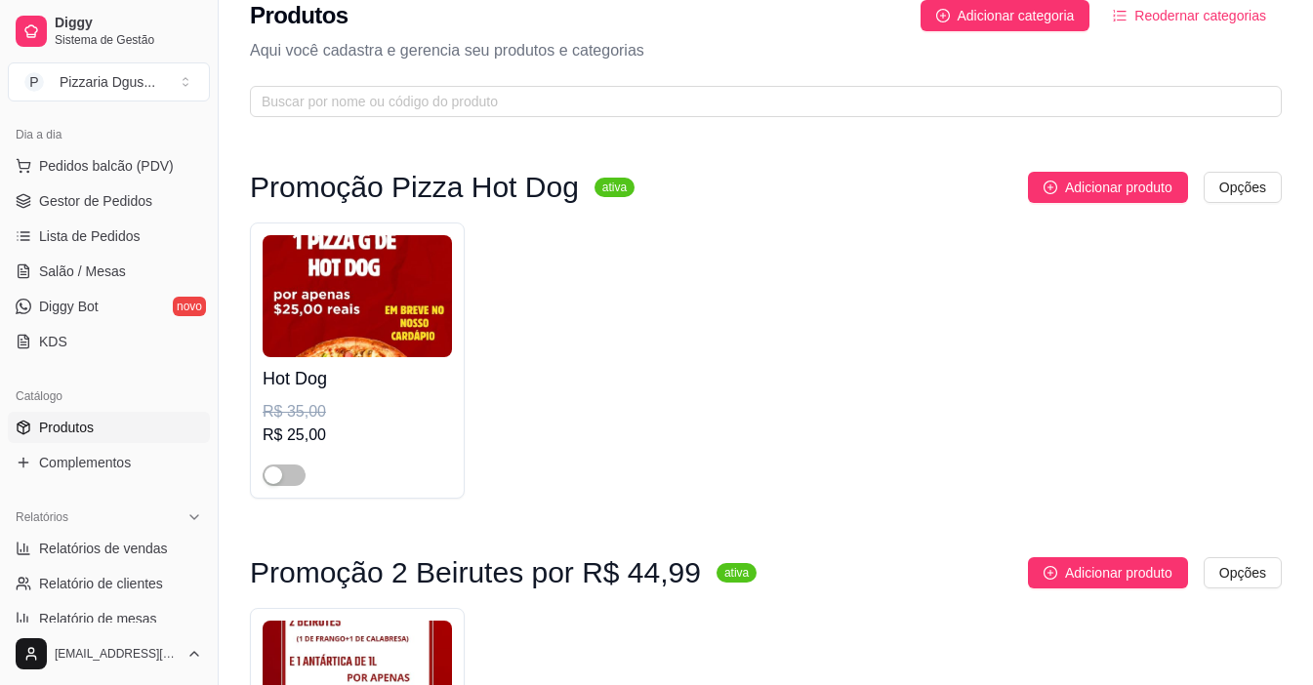
scroll to position [0, 0]
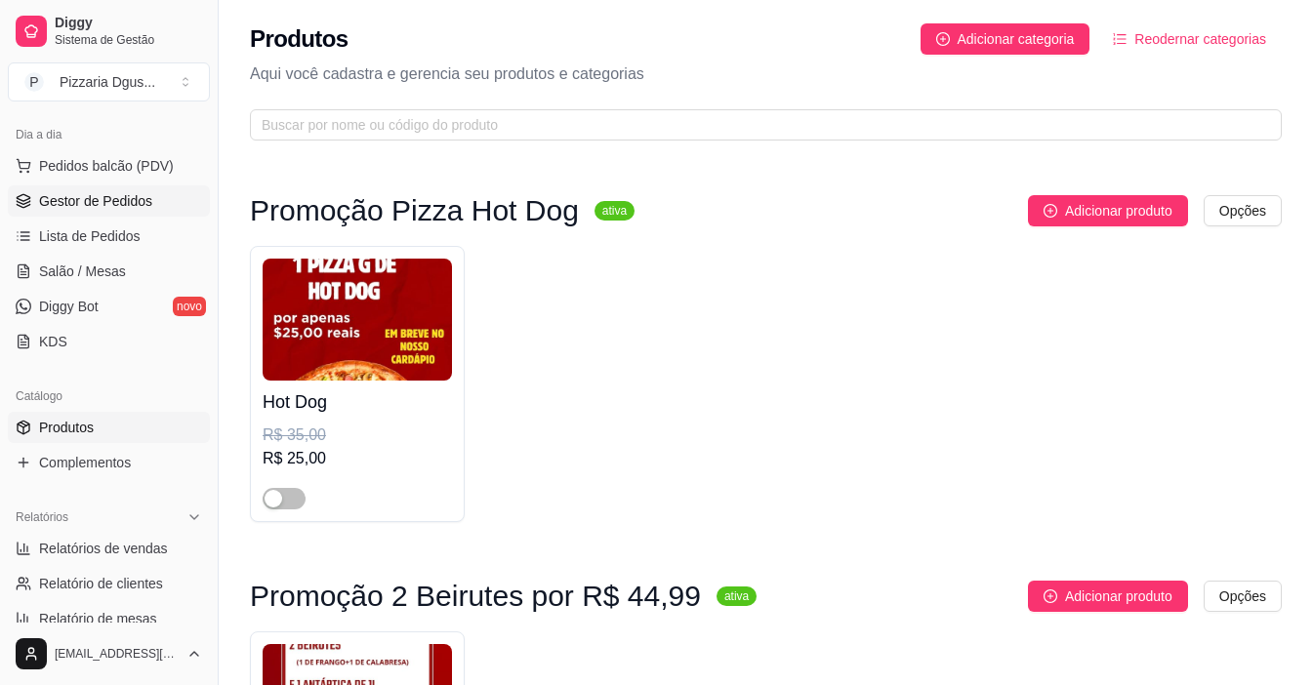
click at [55, 193] on span "Gestor de Pedidos" at bounding box center [95, 201] width 113 height 20
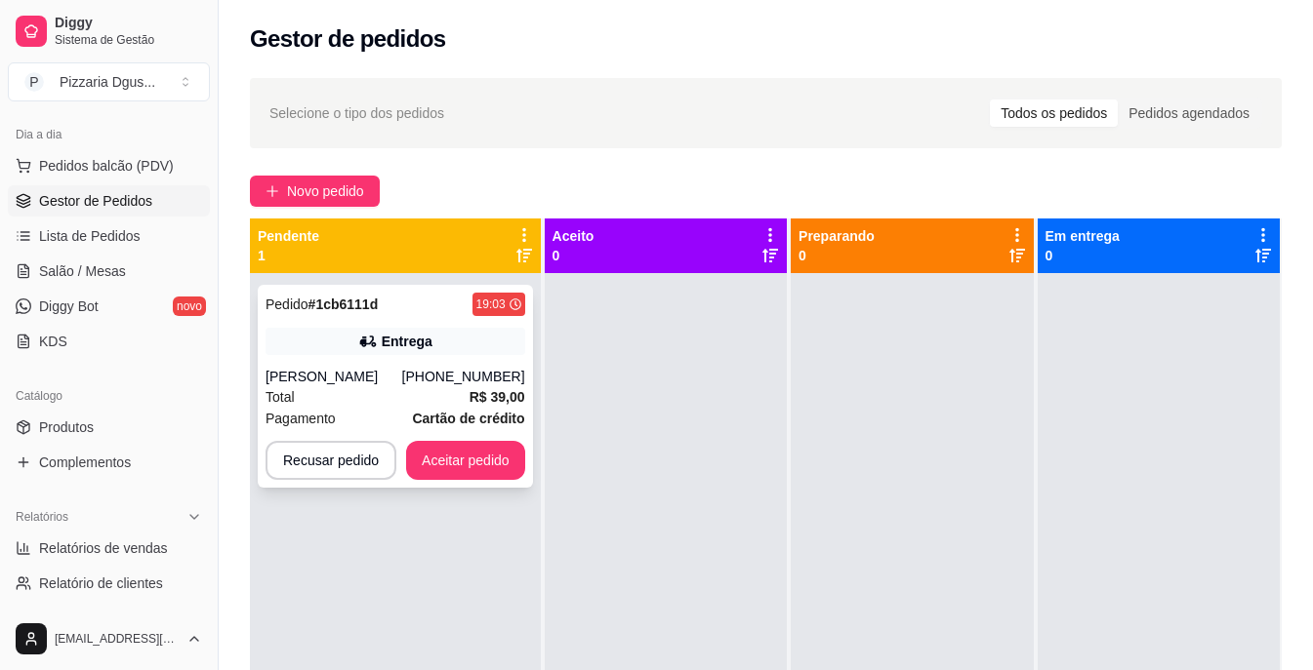
click at [393, 408] on div "Pagamento Cartão de crédito" at bounding box center [395, 418] width 260 height 21
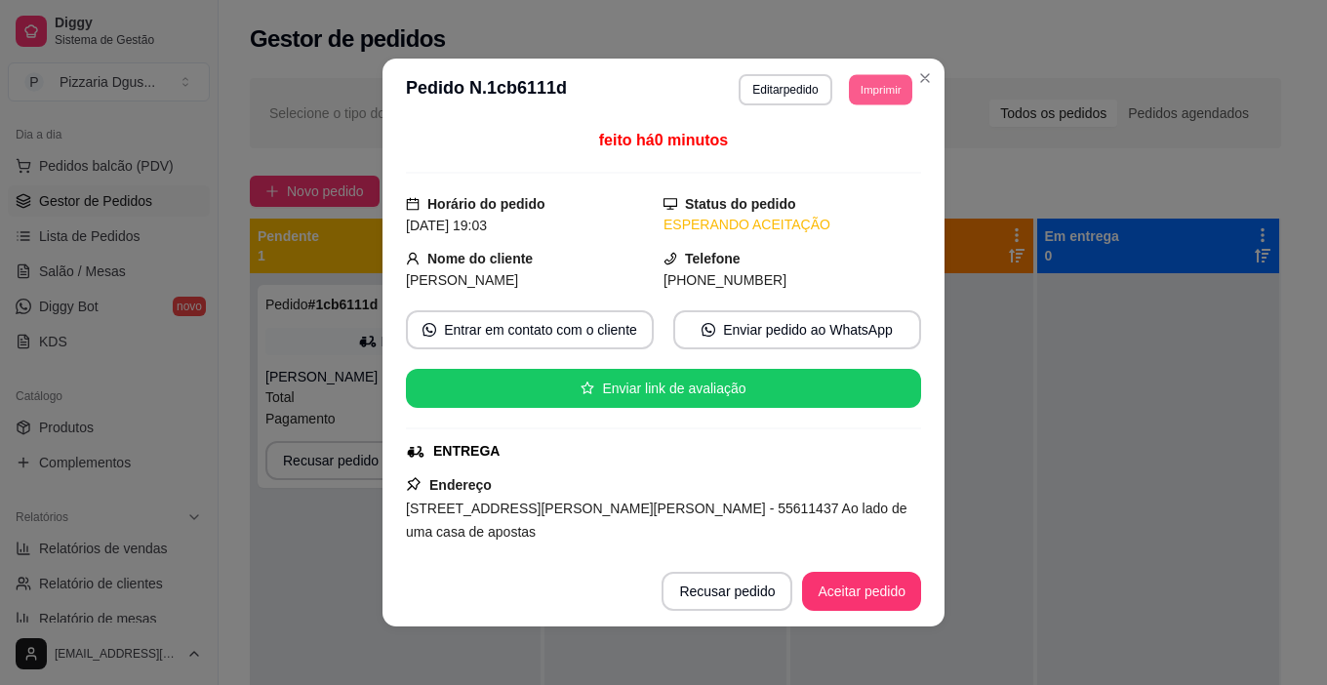
click at [859, 87] on button "Imprimir" at bounding box center [880, 89] width 63 height 30
click at [819, 163] on button "IMPRESSORA" at bounding box center [836, 157] width 137 height 30
click at [863, 86] on button "Imprimir" at bounding box center [880, 89] width 65 height 31
click at [834, 161] on button "IMPRESSORA" at bounding box center [837, 157] width 142 height 31
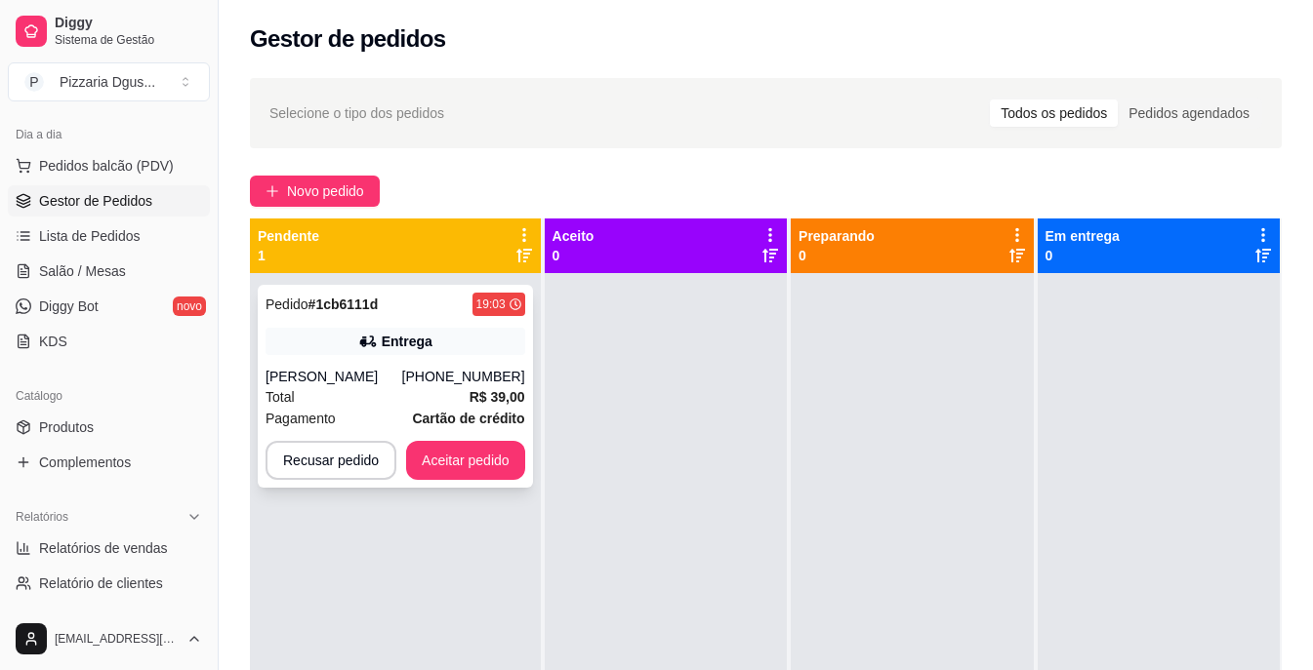
click at [483, 334] on div "Entrega" at bounding box center [395, 341] width 260 height 27
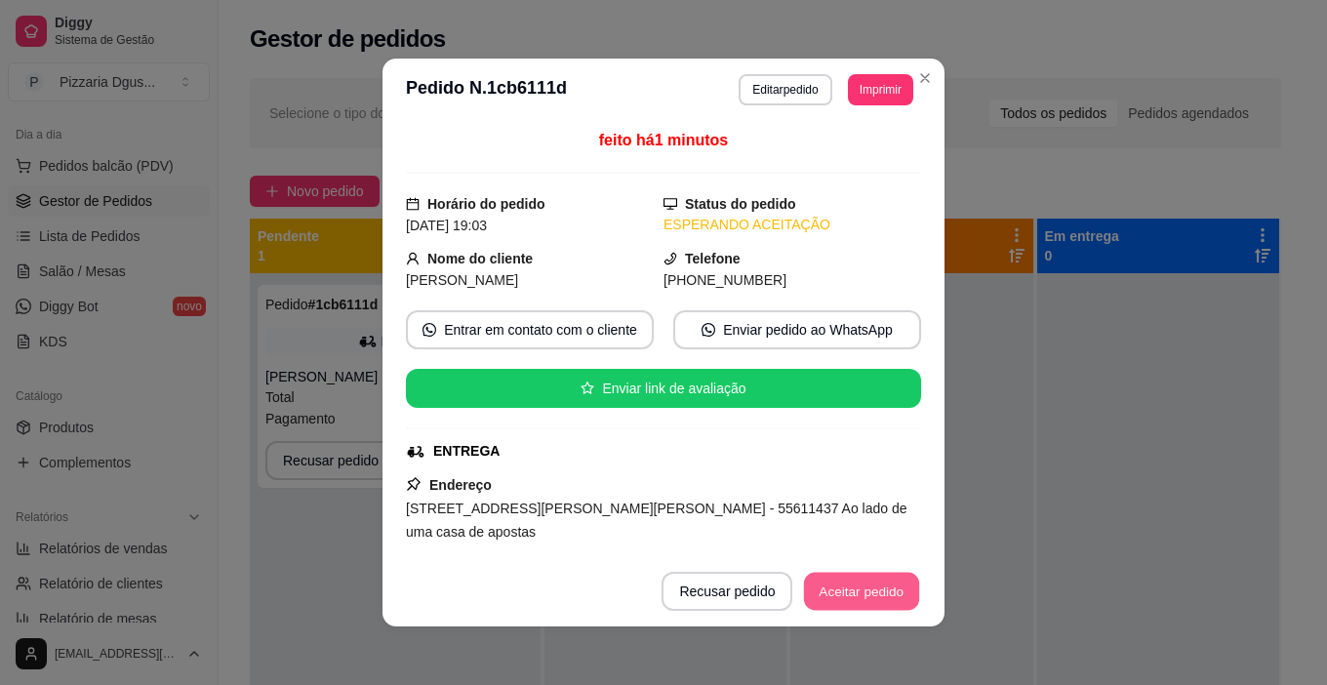
click at [831, 593] on button "Aceitar pedido" at bounding box center [861, 592] width 115 height 38
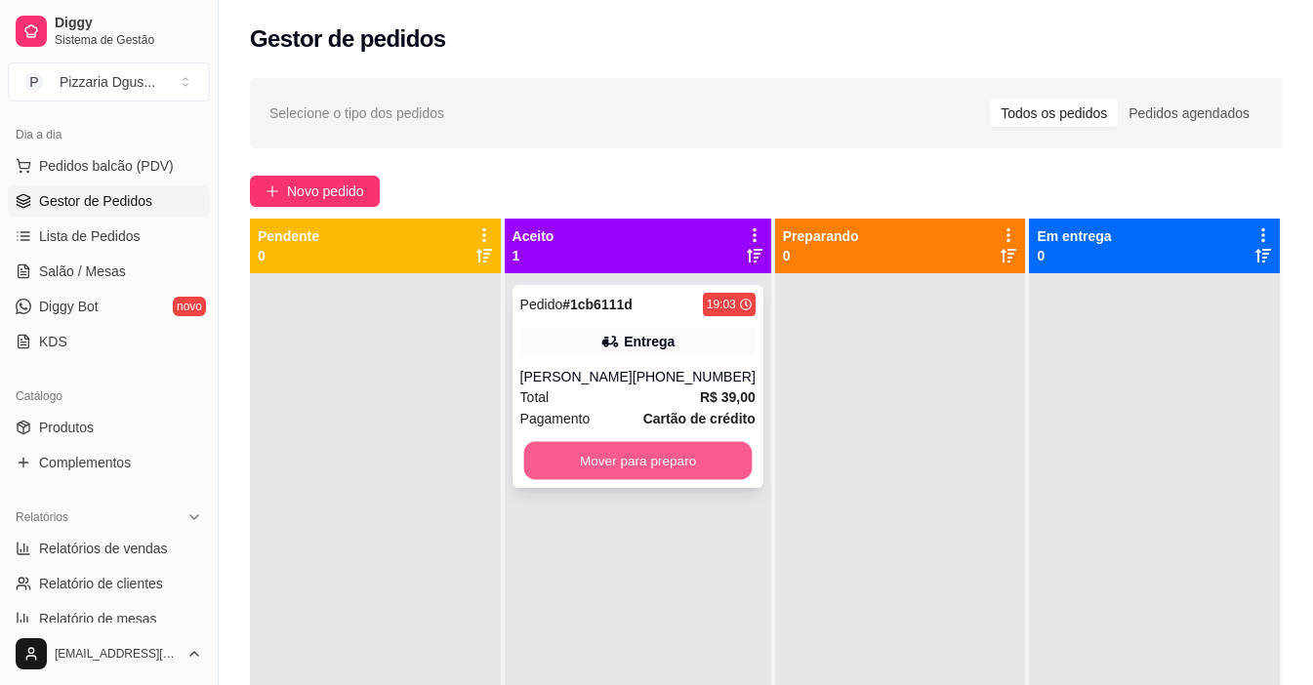
click at [696, 466] on button "Mover para preparo" at bounding box center [637, 461] width 228 height 38
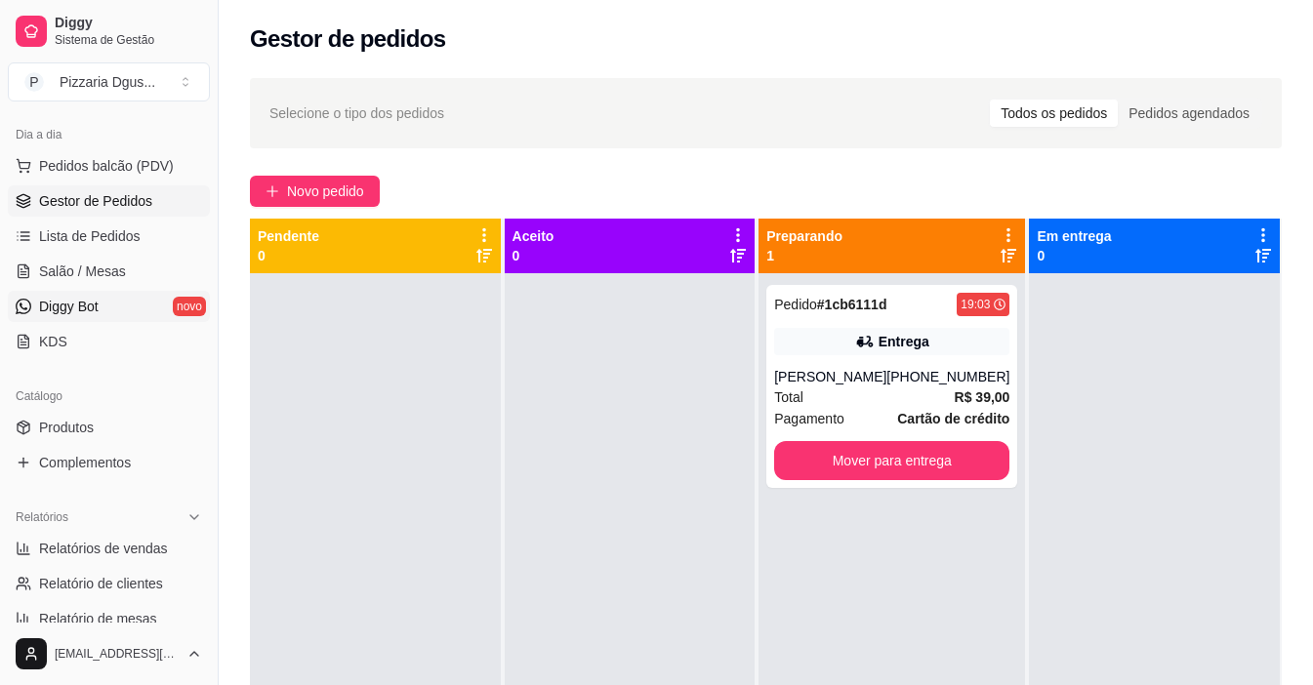
click at [146, 318] on link "Diggy Bot novo" at bounding box center [109, 306] width 202 height 31
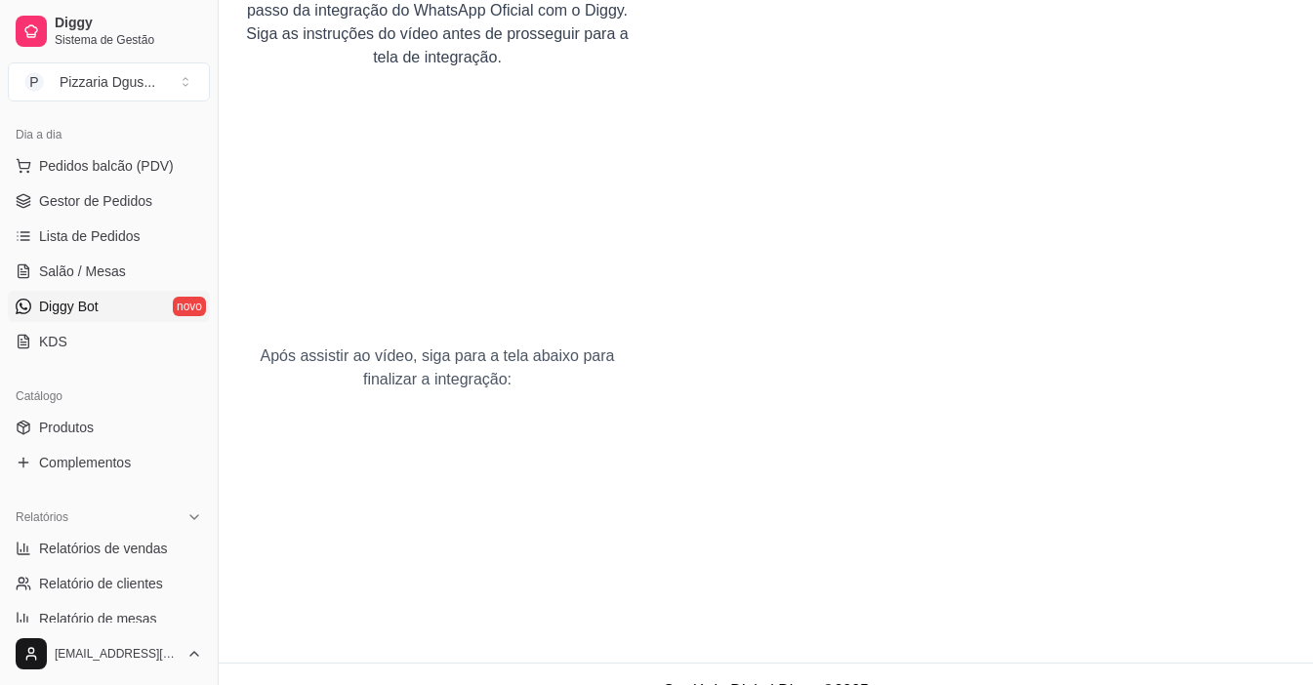
scroll to position [151, 0]
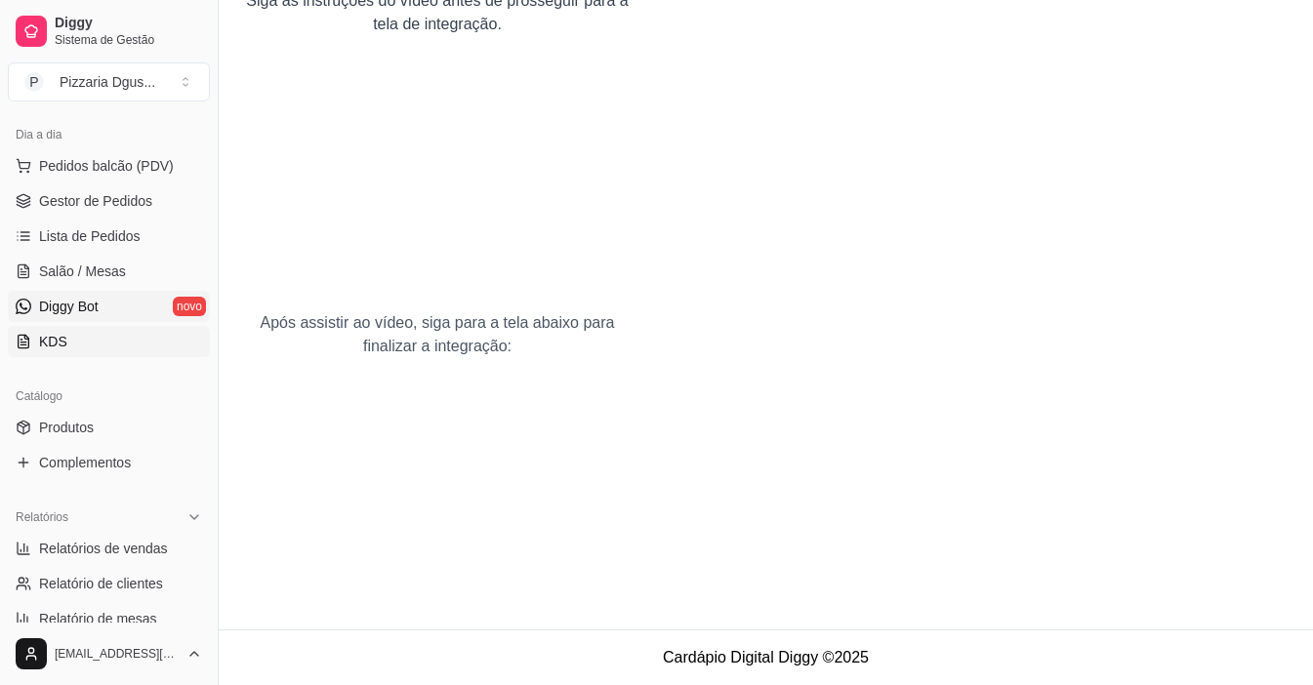
click at [43, 354] on link "KDS" at bounding box center [109, 341] width 202 height 31
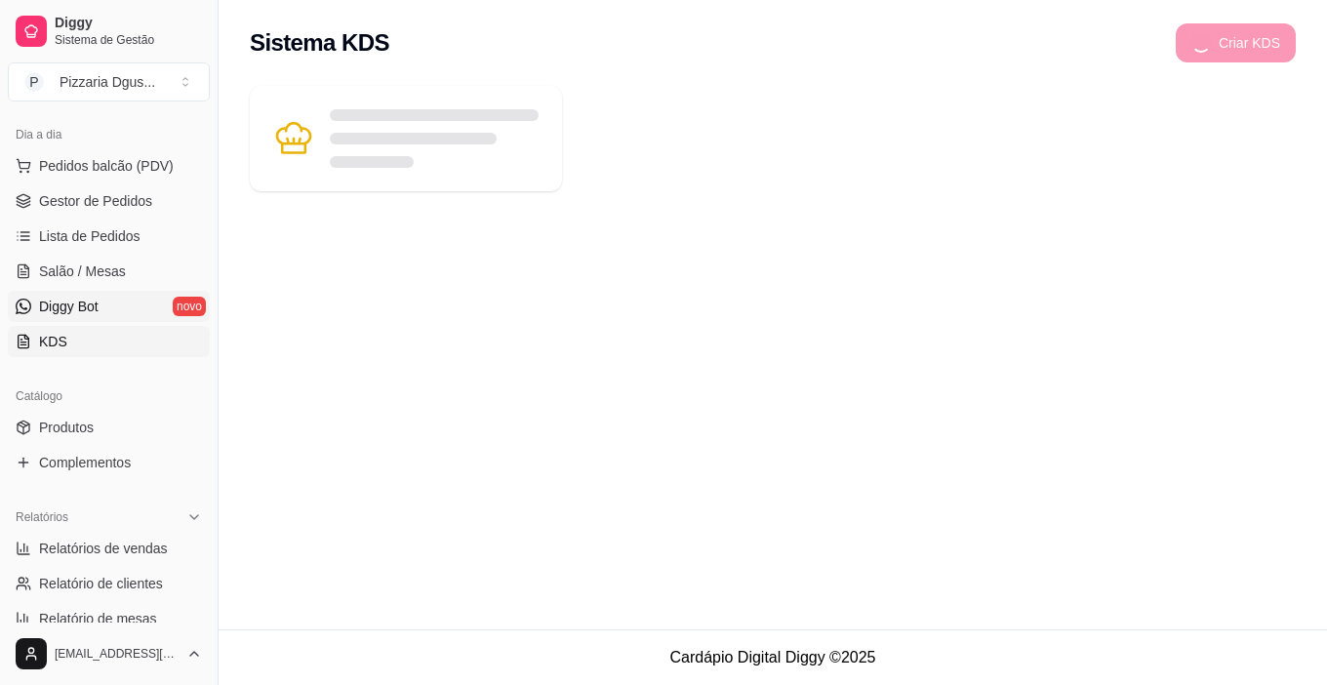
click at [100, 309] on link "Diggy Bot novo" at bounding box center [109, 306] width 202 height 31
